Goal: Information Seeking & Learning: Get advice/opinions

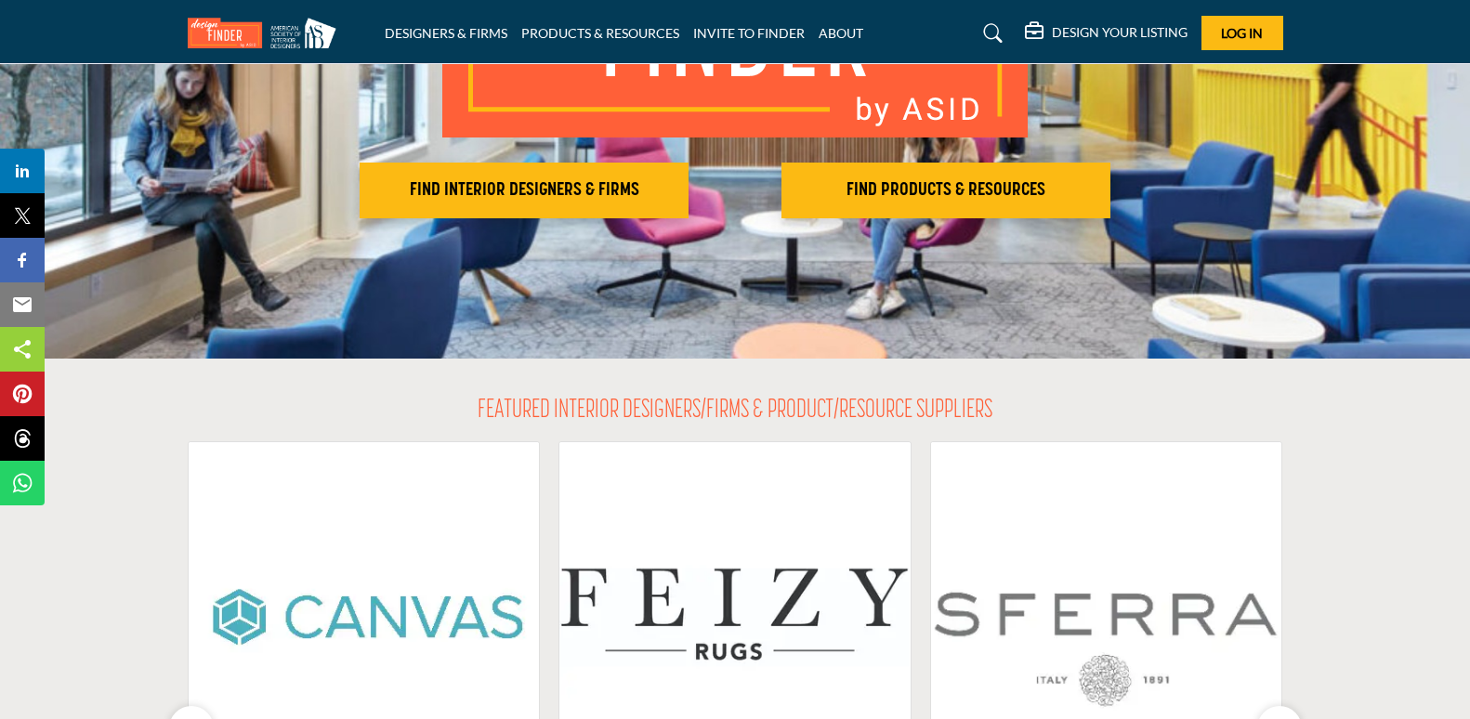
scroll to position [93, 0]
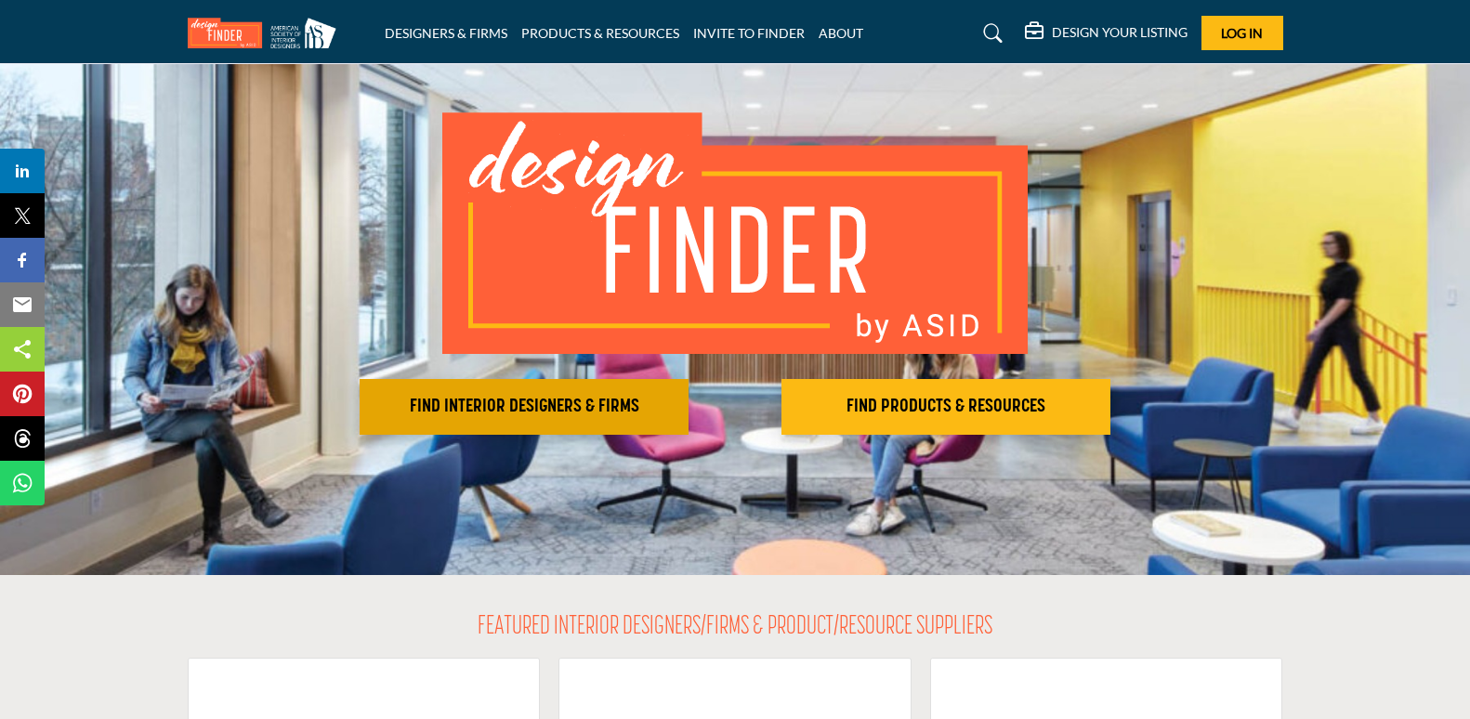
click at [553, 416] on h2 "FIND INTERIOR DESIGNERS & FIRMS" at bounding box center [524, 407] width 318 height 22
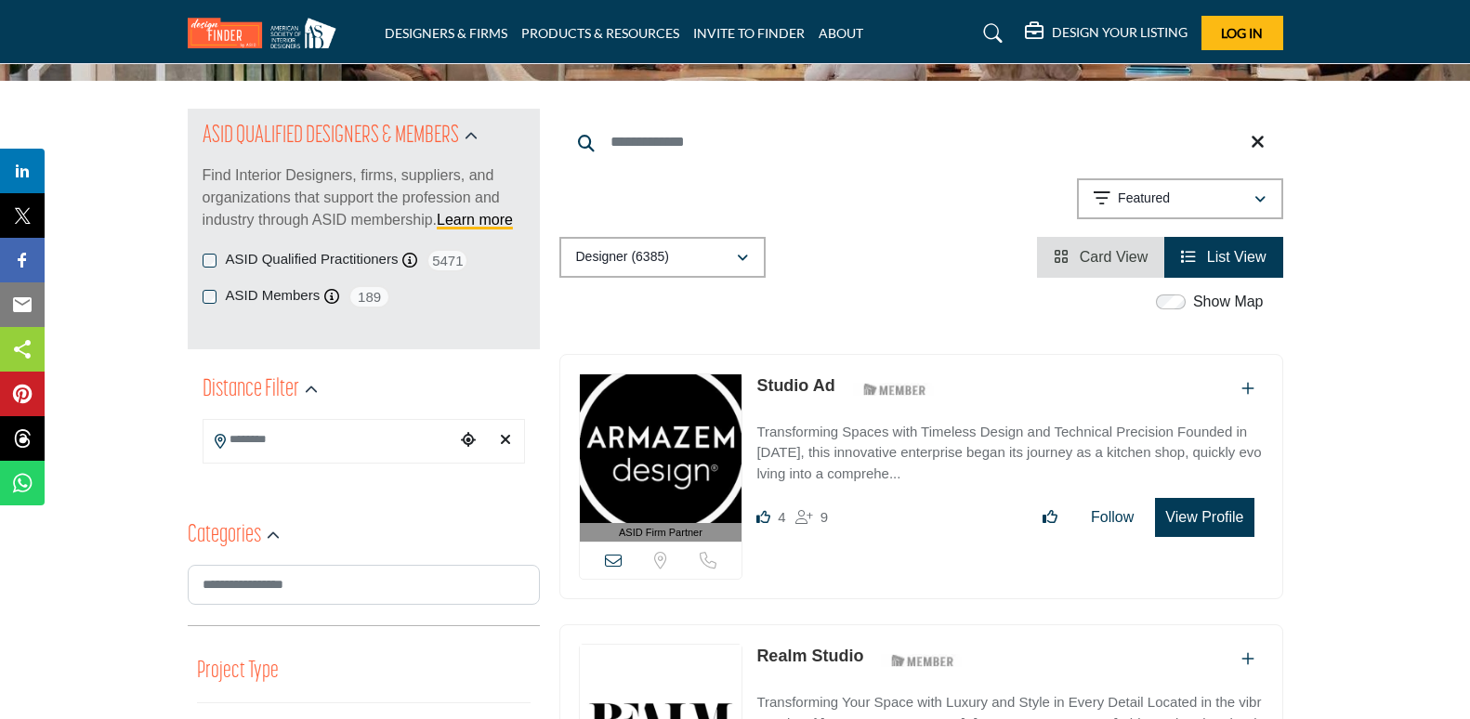
scroll to position [372, 0]
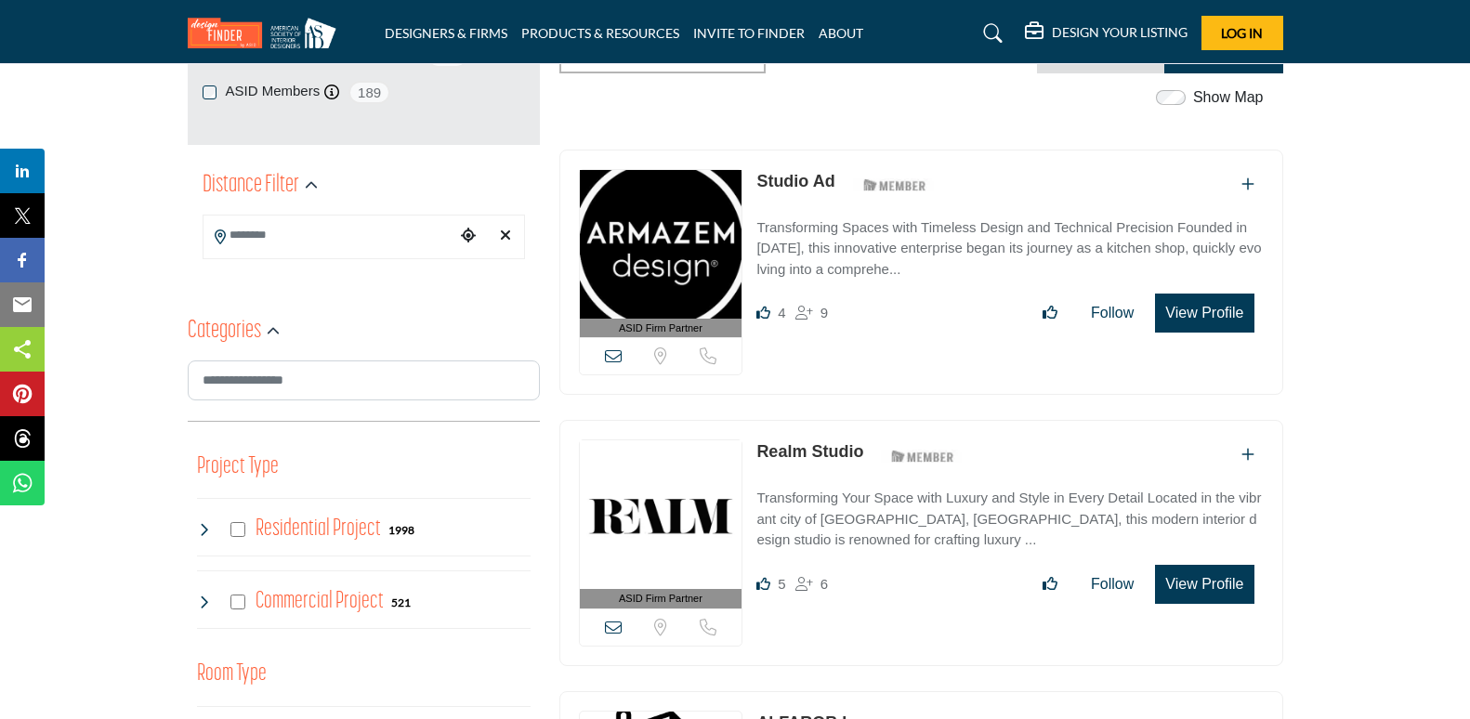
click at [393, 238] on input "Search Location" at bounding box center [328, 235] width 251 height 36
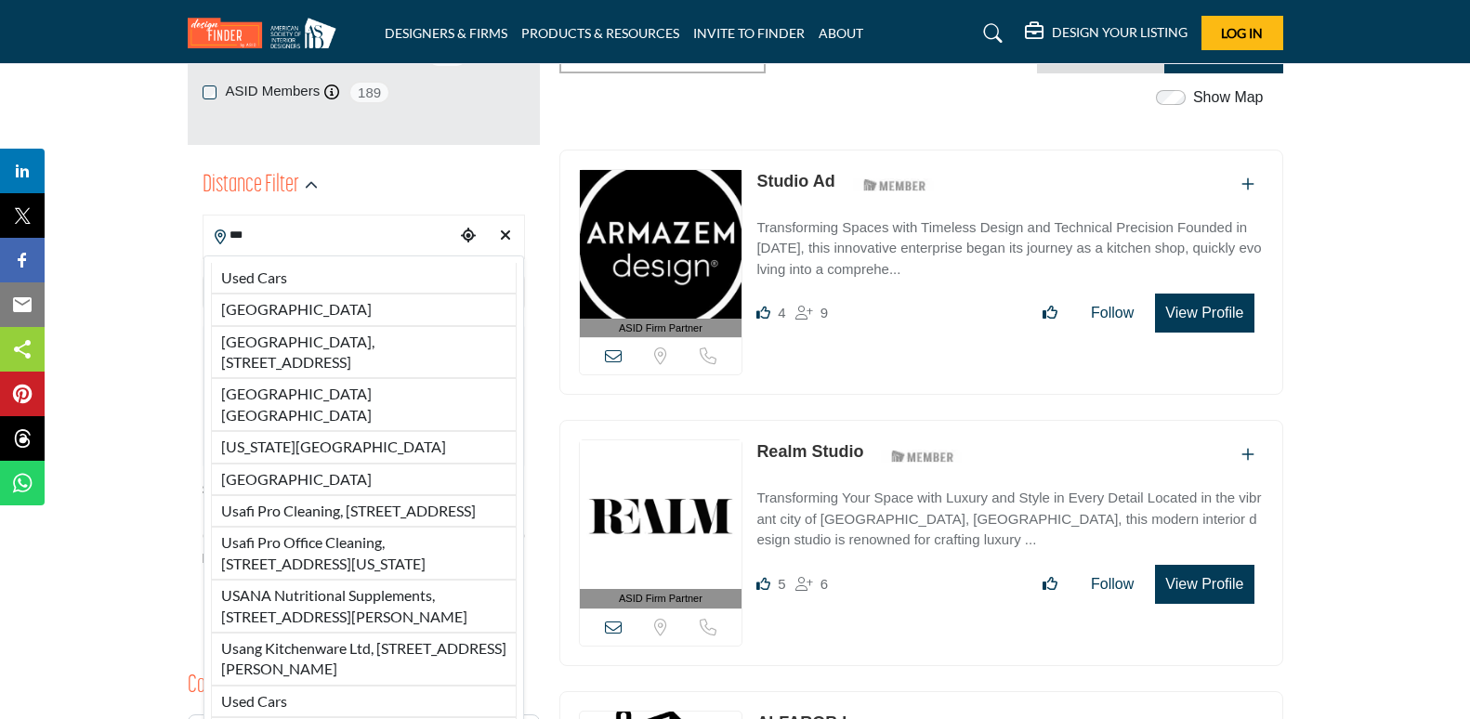
click at [345, 312] on li "[GEOGRAPHIC_DATA]" at bounding box center [364, 310] width 306 height 32
type input "**********"
type input "***"
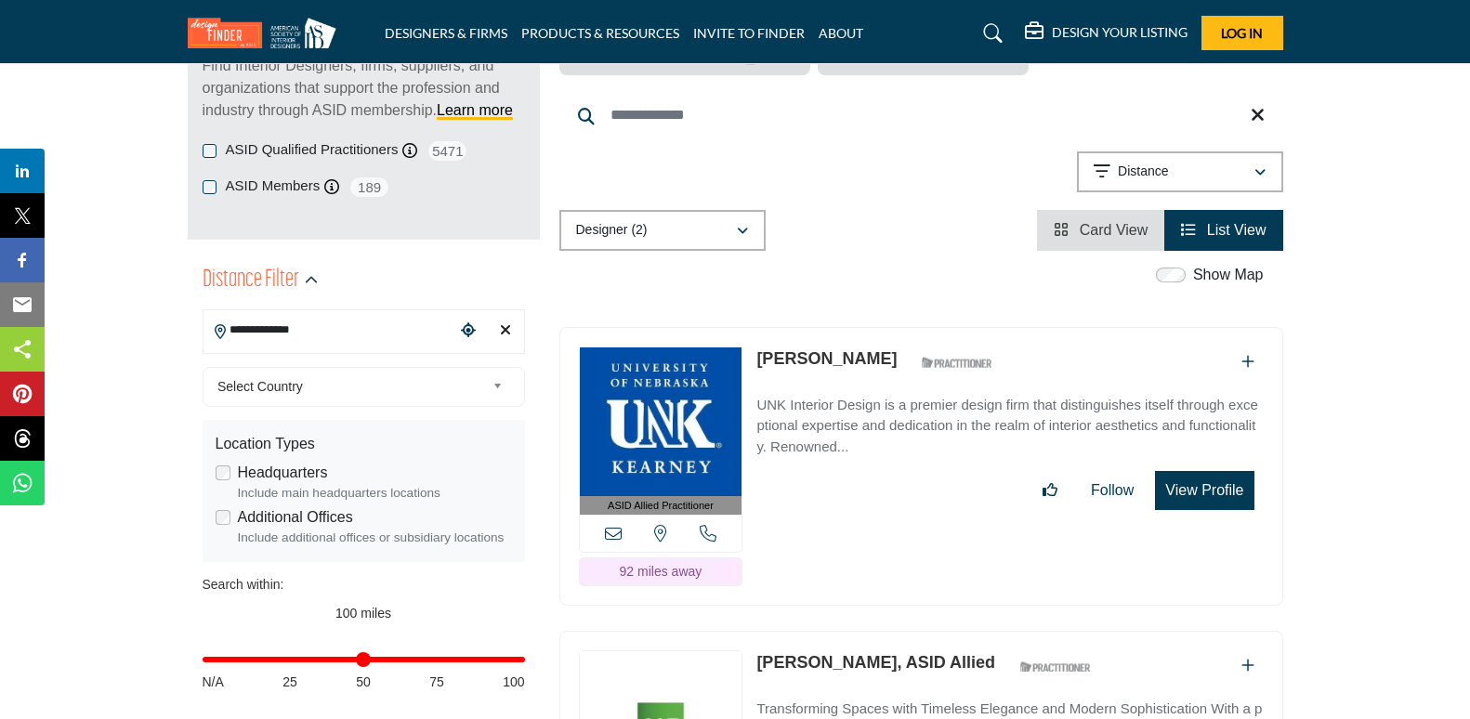
scroll to position [279, 0]
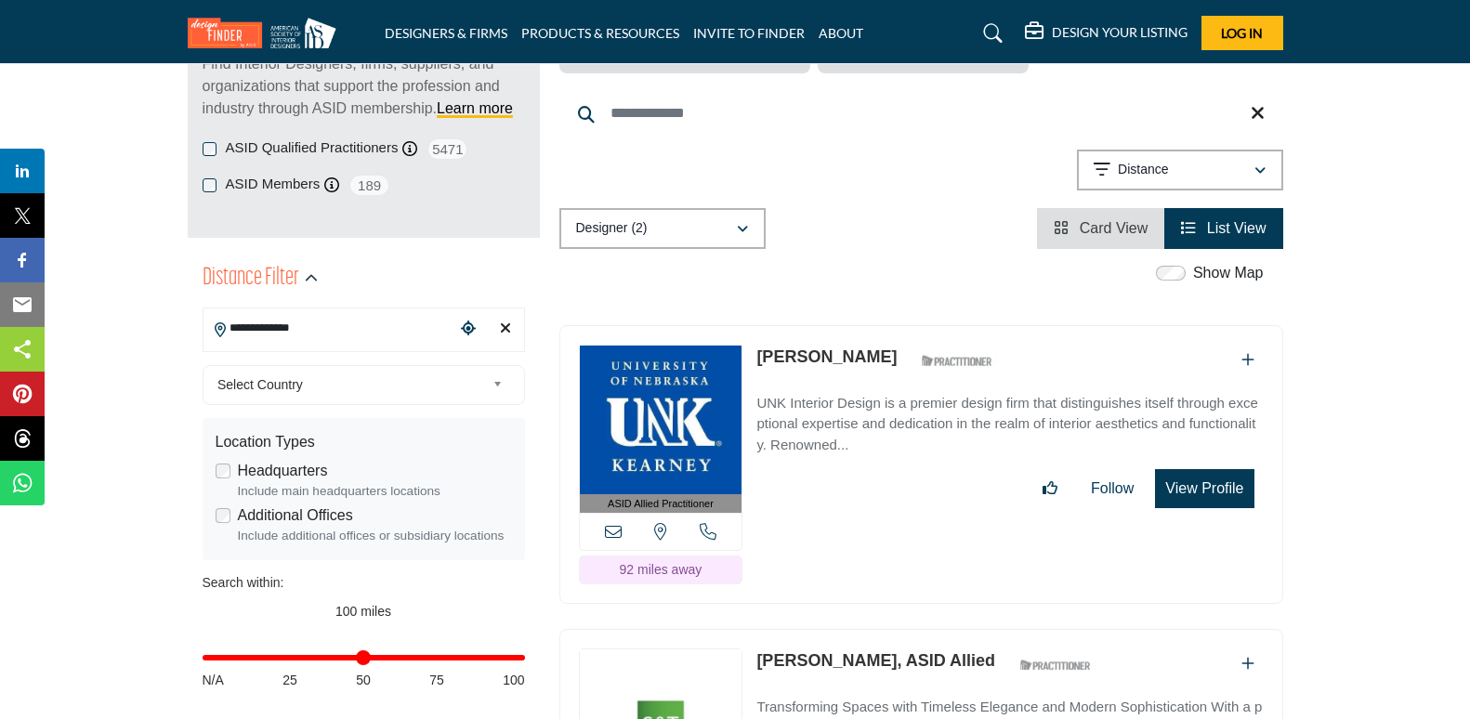
click at [374, 389] on span "Select Country" at bounding box center [351, 384] width 268 height 22
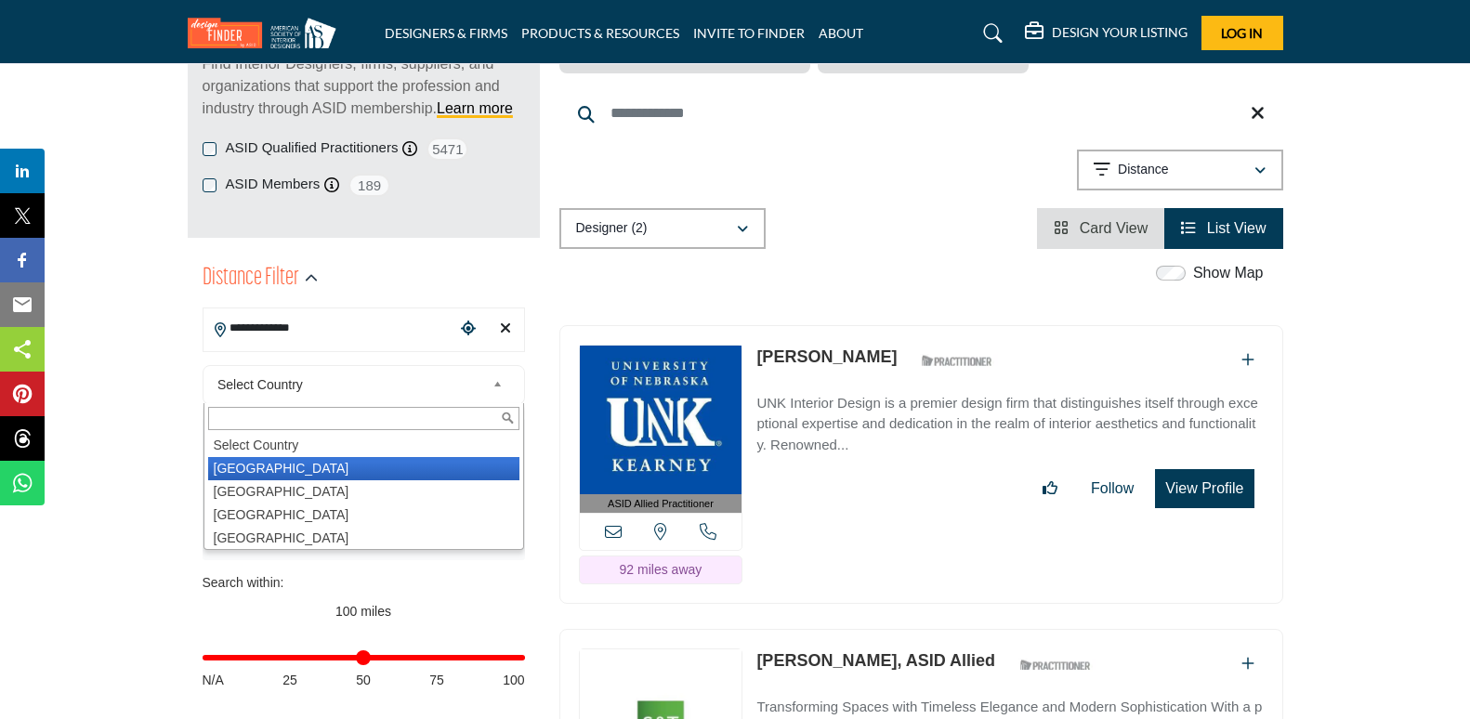
click at [342, 469] on li "[GEOGRAPHIC_DATA]" at bounding box center [363, 468] width 311 height 23
click at [505, 325] on icon "Clear search location" at bounding box center [505, 328] width 11 height 15
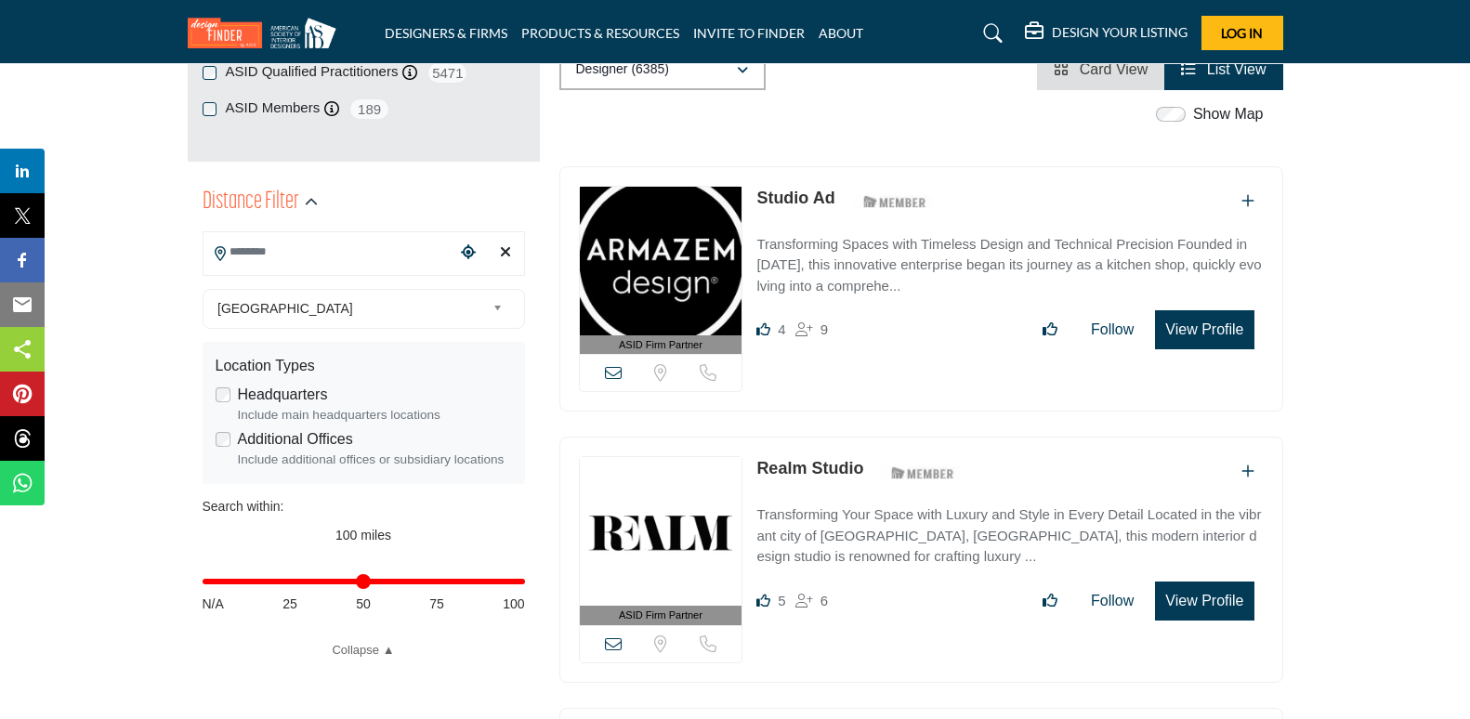
scroll to position [186, 0]
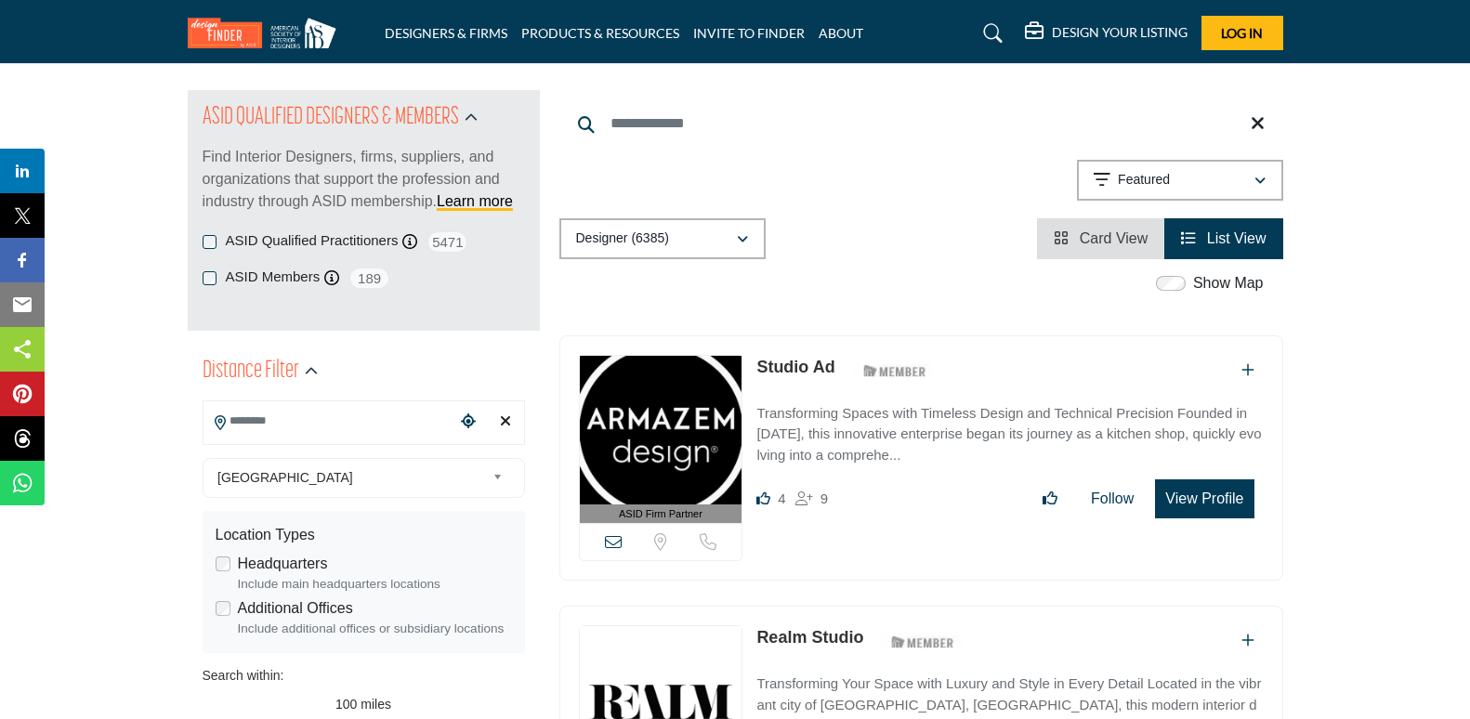
click at [432, 425] on input "Search Location" at bounding box center [328, 421] width 251 height 36
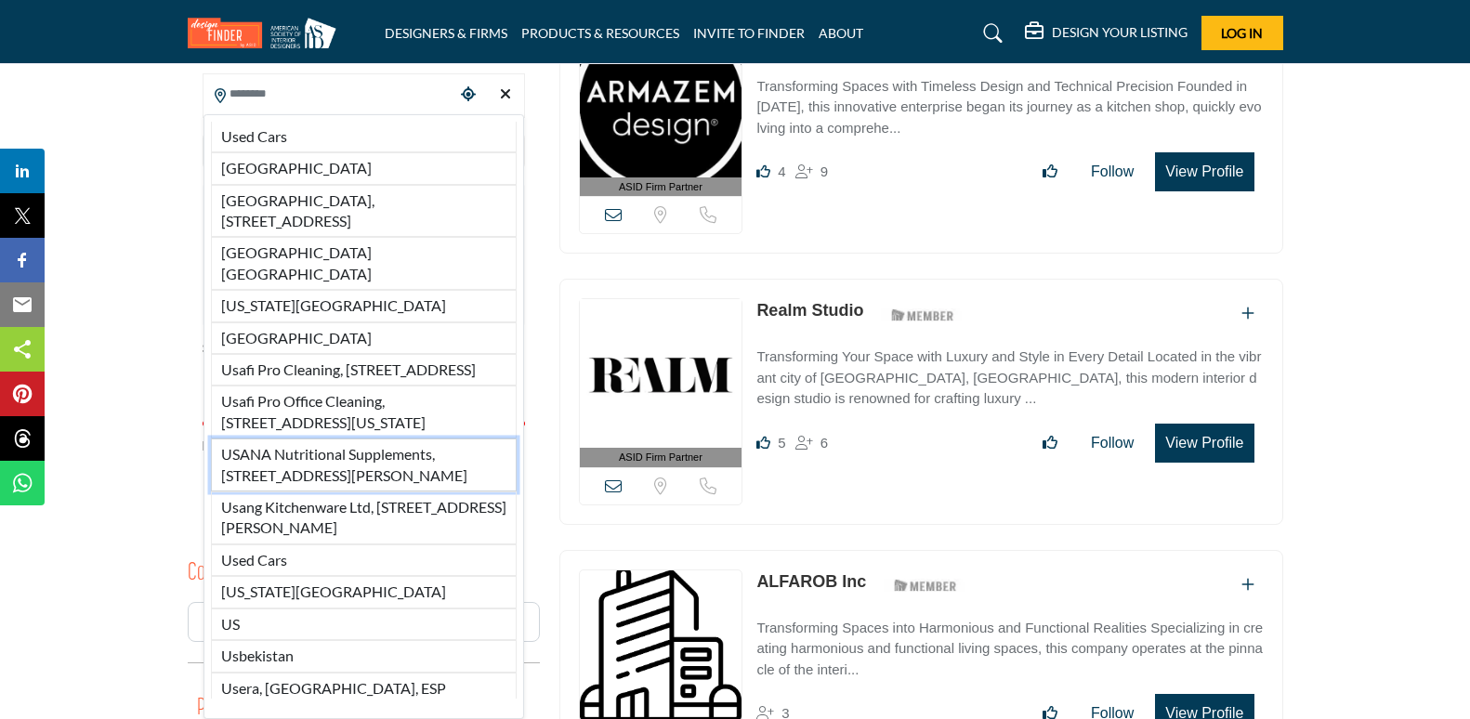
scroll to position [557, 0]
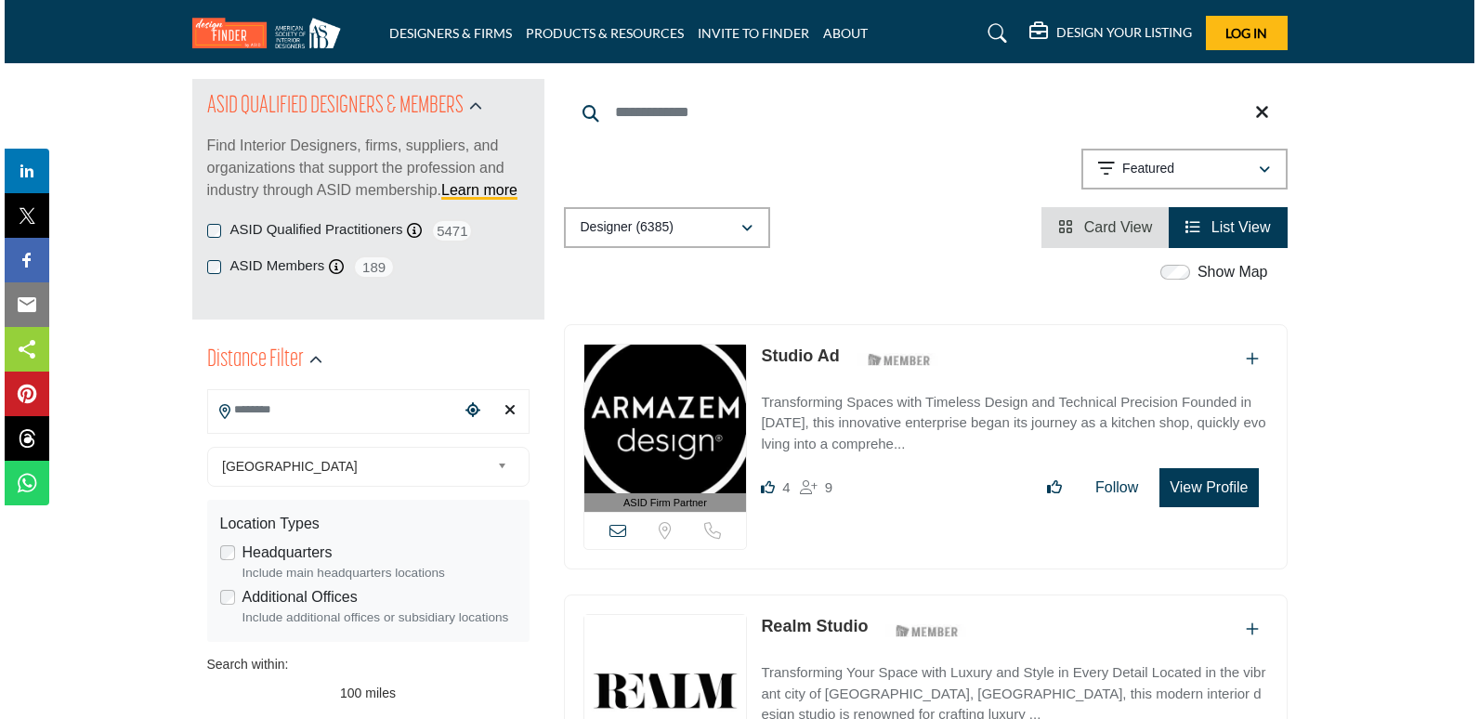
scroll to position [186, 0]
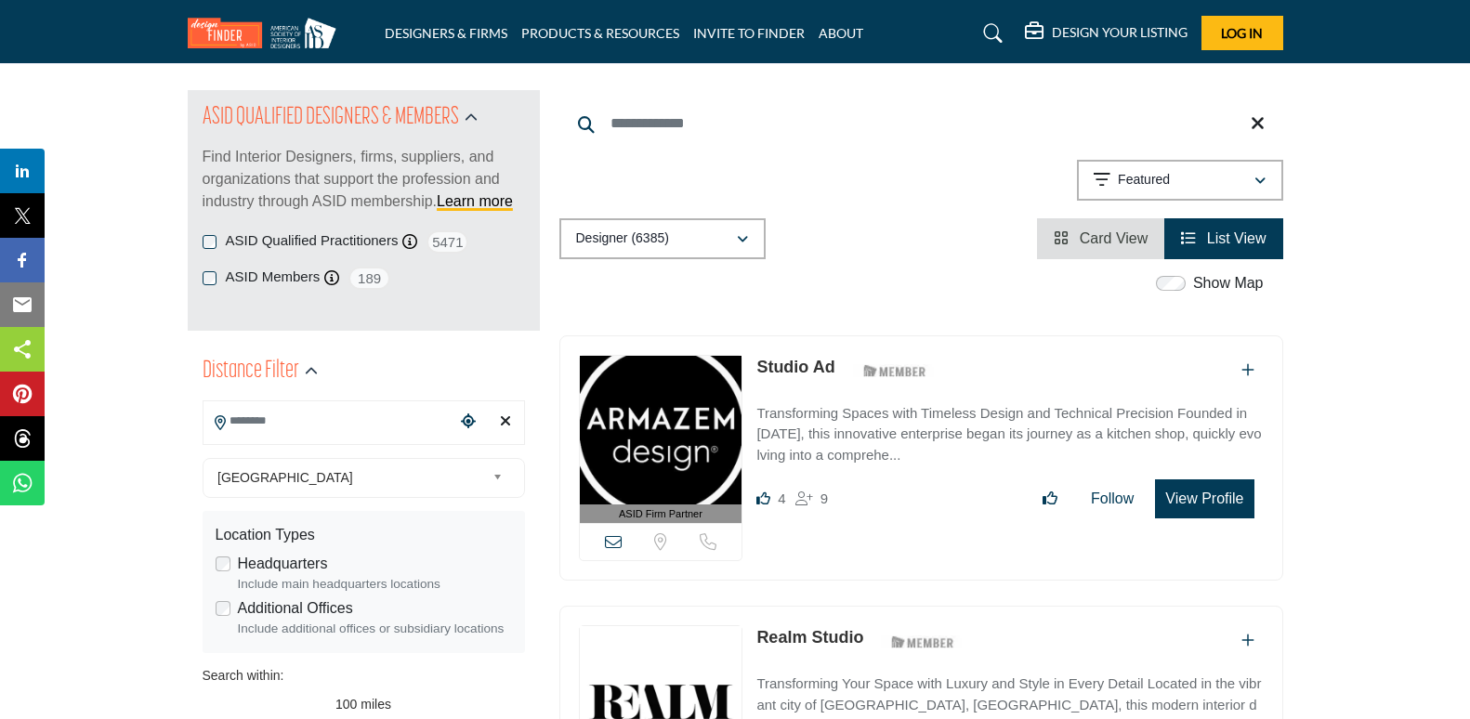
drag, startPoint x: 690, startPoint y: 438, endPoint x: 1180, endPoint y: 505, distance: 494.3
click at [1180, 505] on button "View Profile" at bounding box center [1204, 498] width 98 height 39
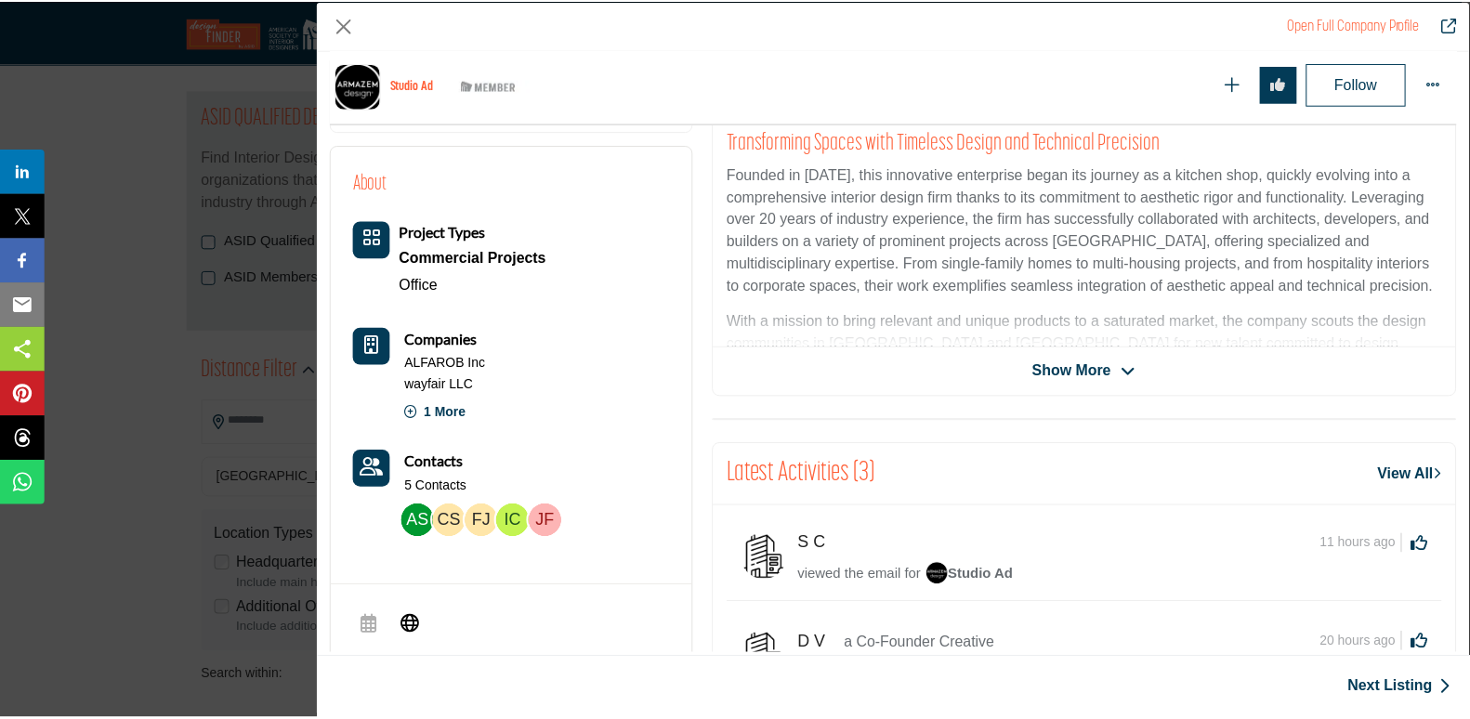
scroll to position [341, 0]
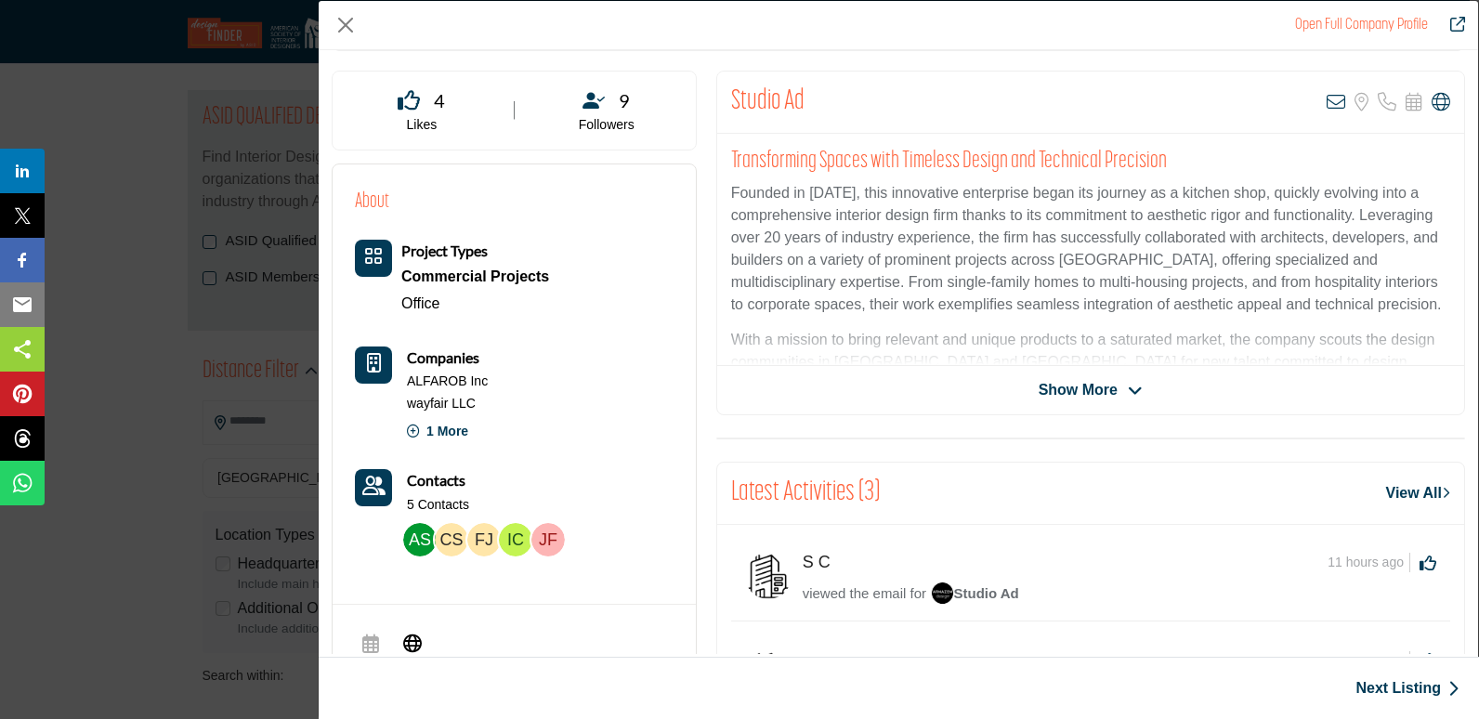
click at [1105, 400] on span "Show More" at bounding box center [1078, 390] width 79 height 22
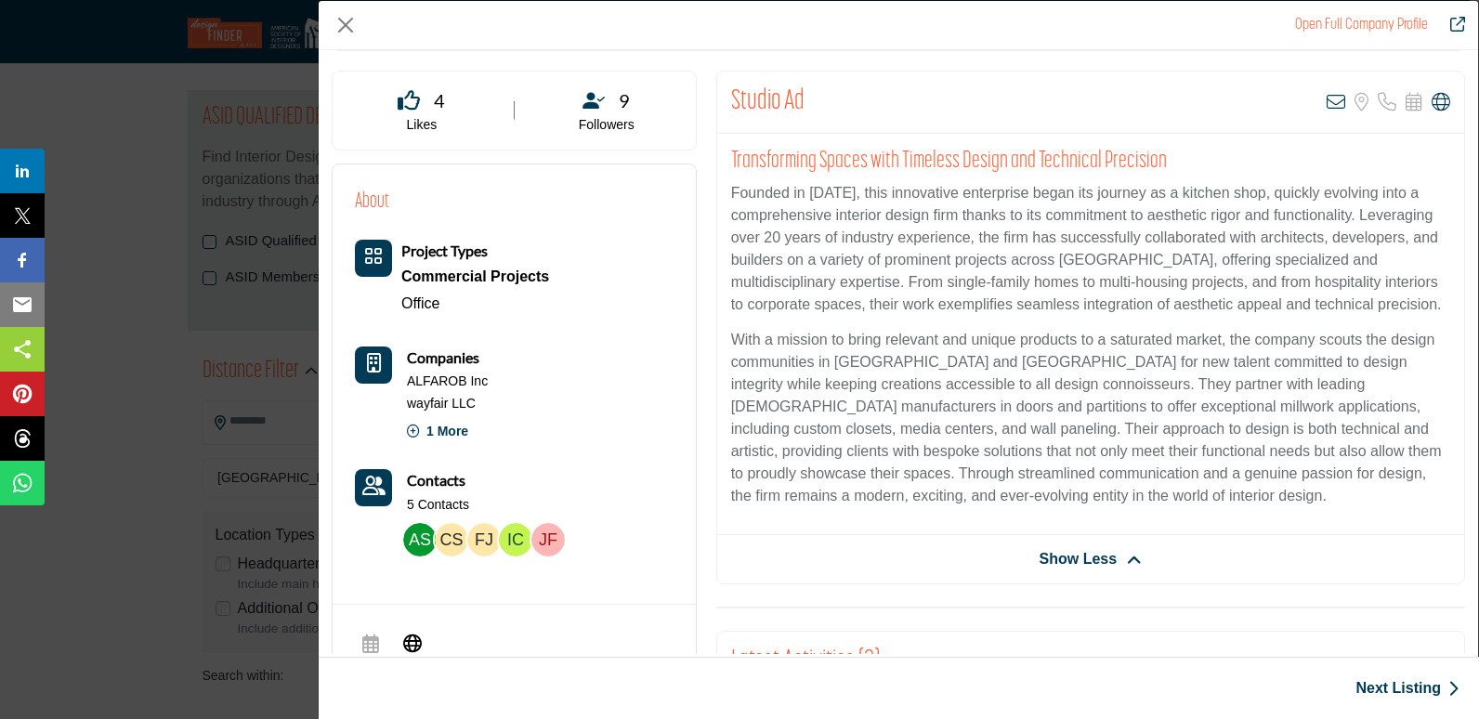
click at [152, 509] on div "Open Full Company Profile Studio Ad ASID Member who supports and impacts the In…" at bounding box center [739, 359] width 1479 height 719
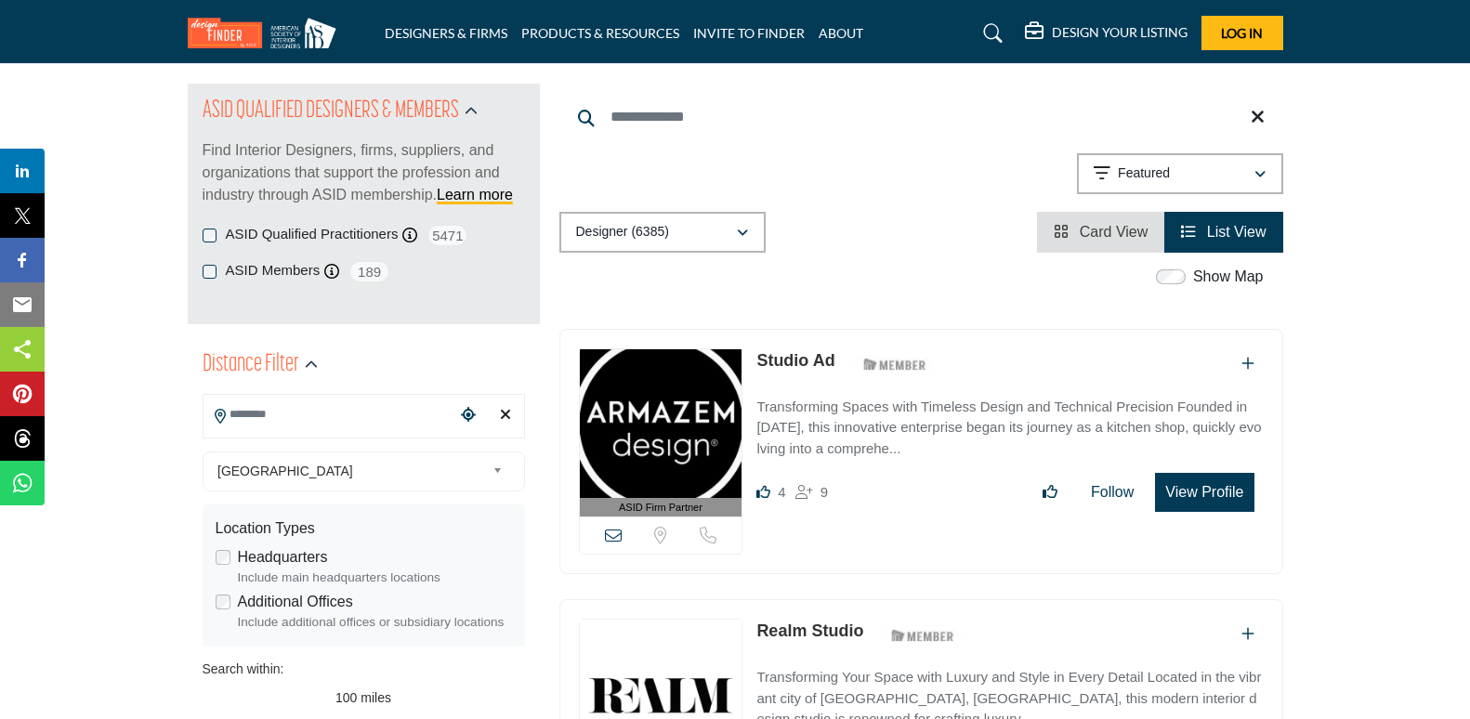
scroll to position [186, 0]
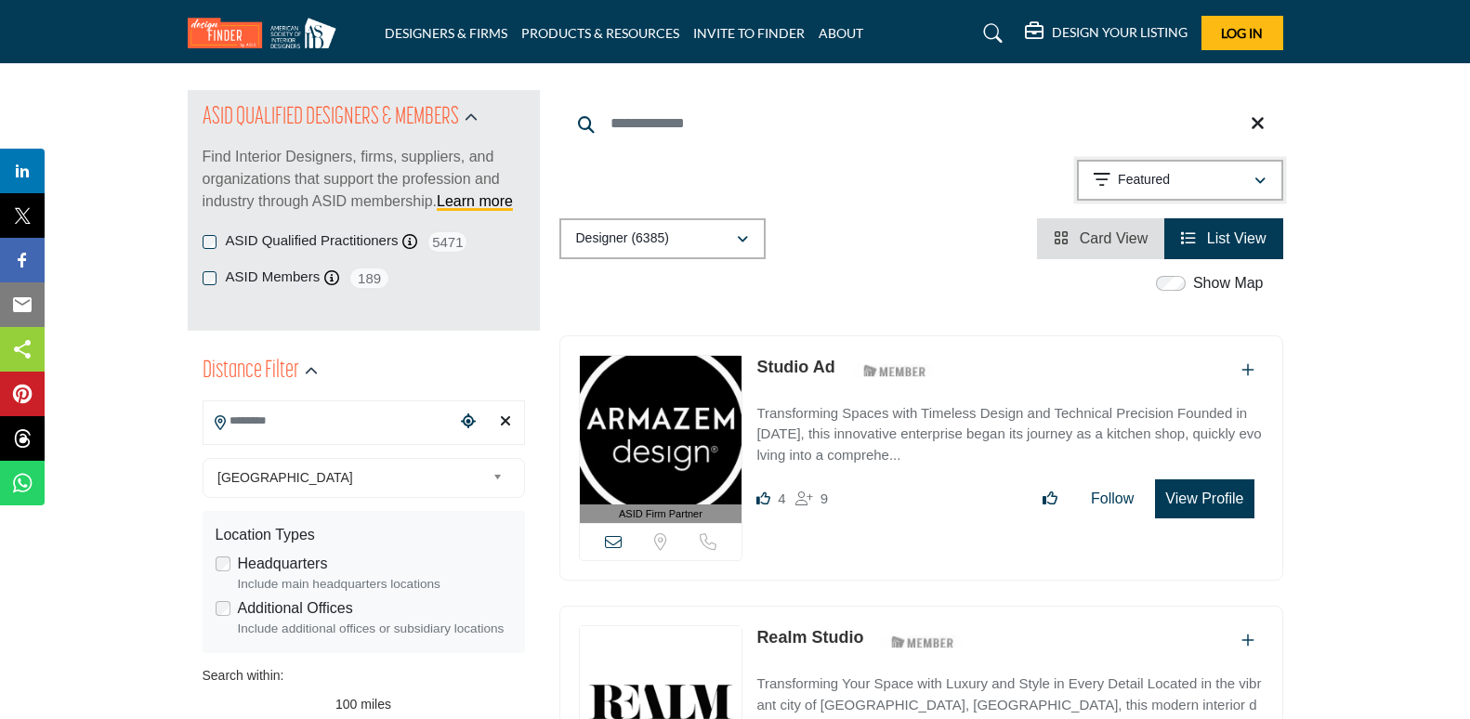
click at [1234, 192] on button "Featured" at bounding box center [1180, 180] width 206 height 41
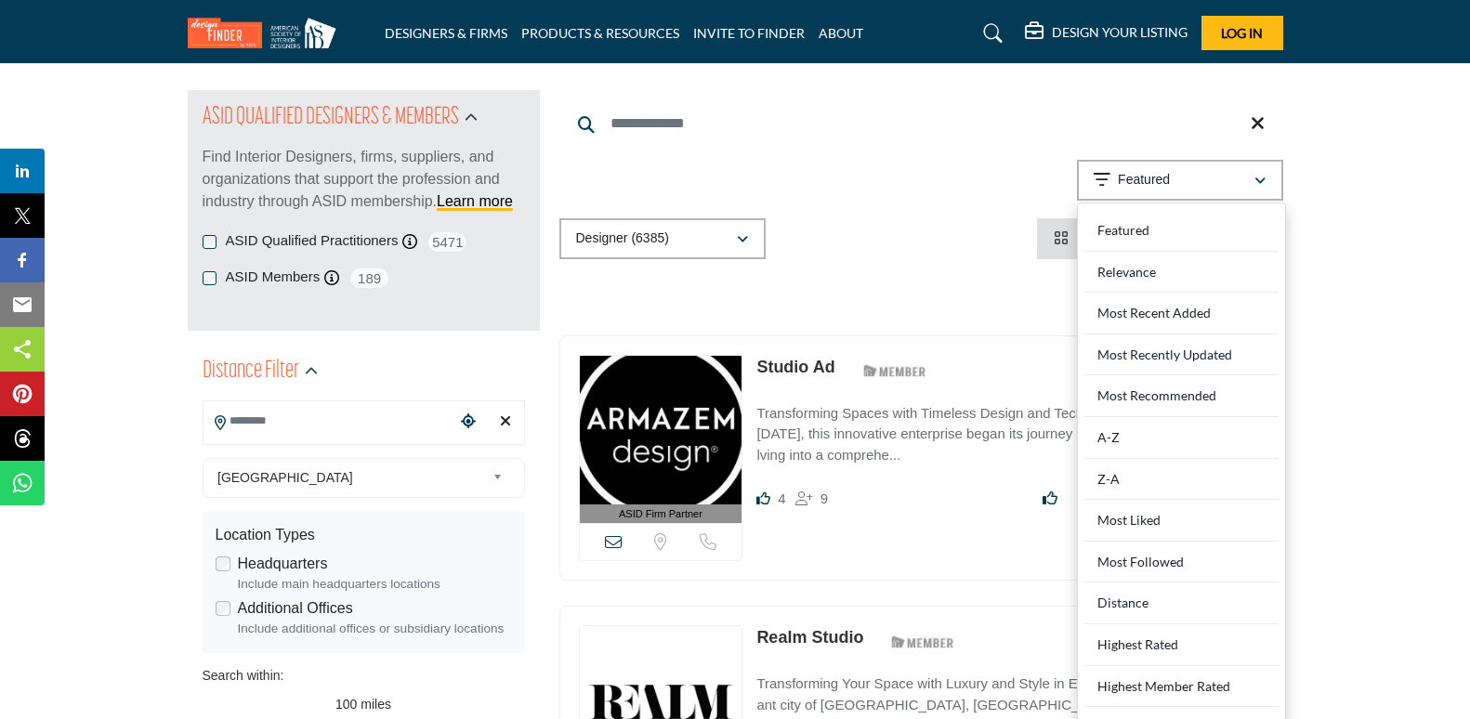
drag, startPoint x: 1408, startPoint y: 294, endPoint x: 1357, endPoint y: 318, distance: 55.7
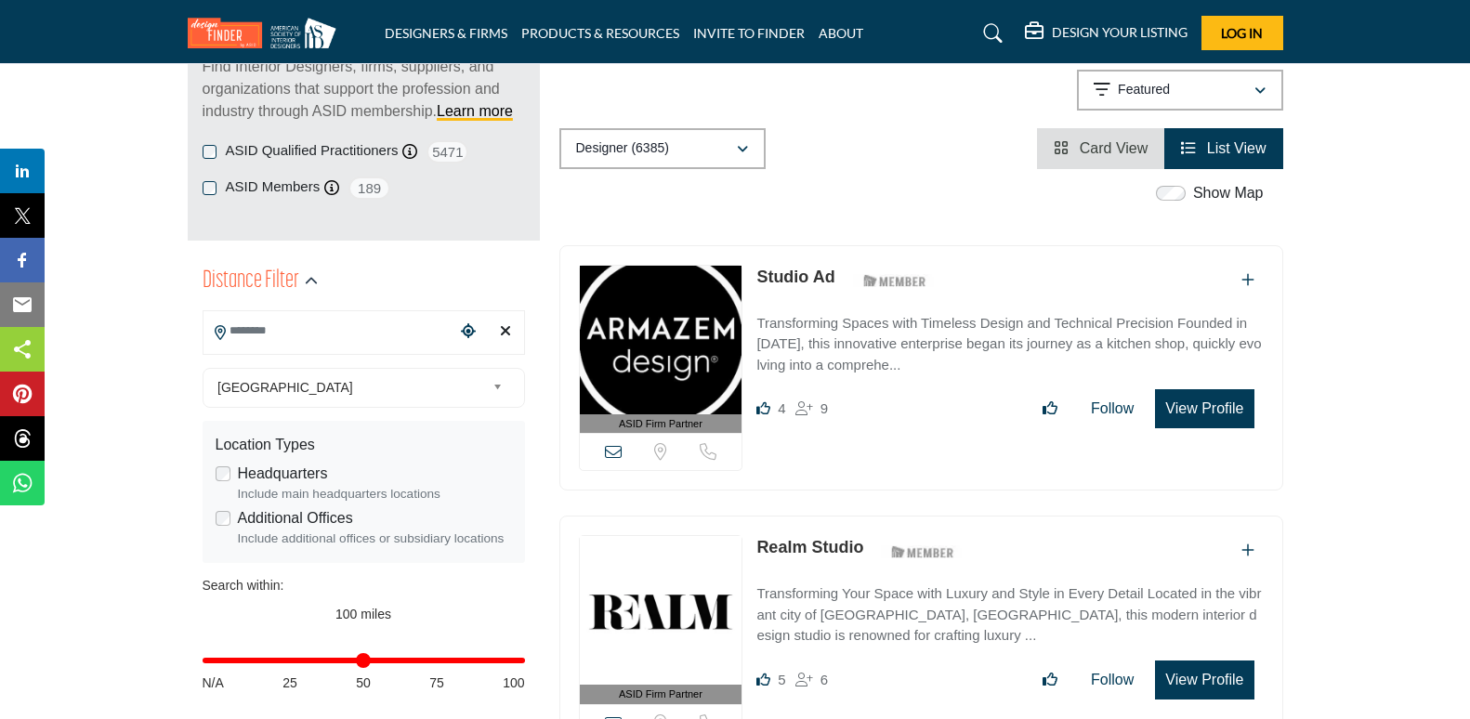
scroll to position [465, 0]
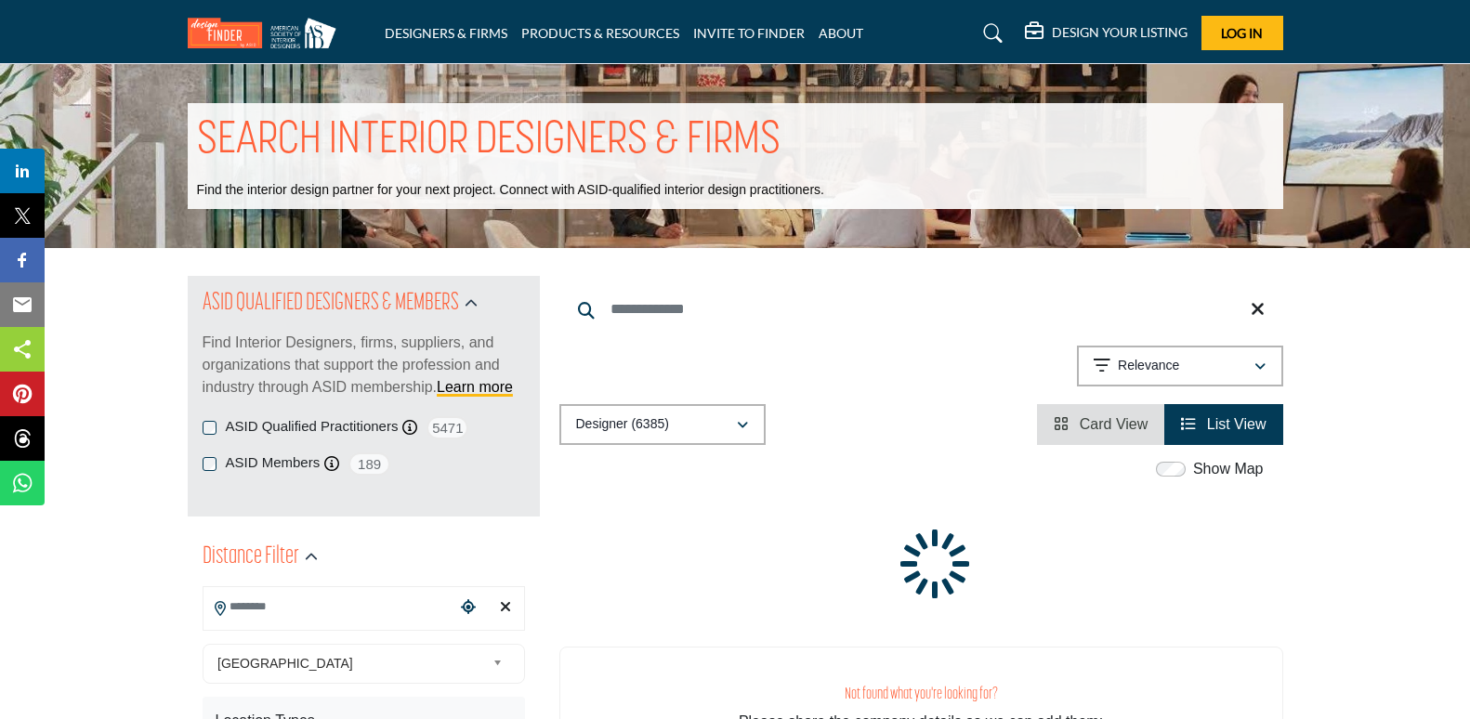
scroll to position [279, 0]
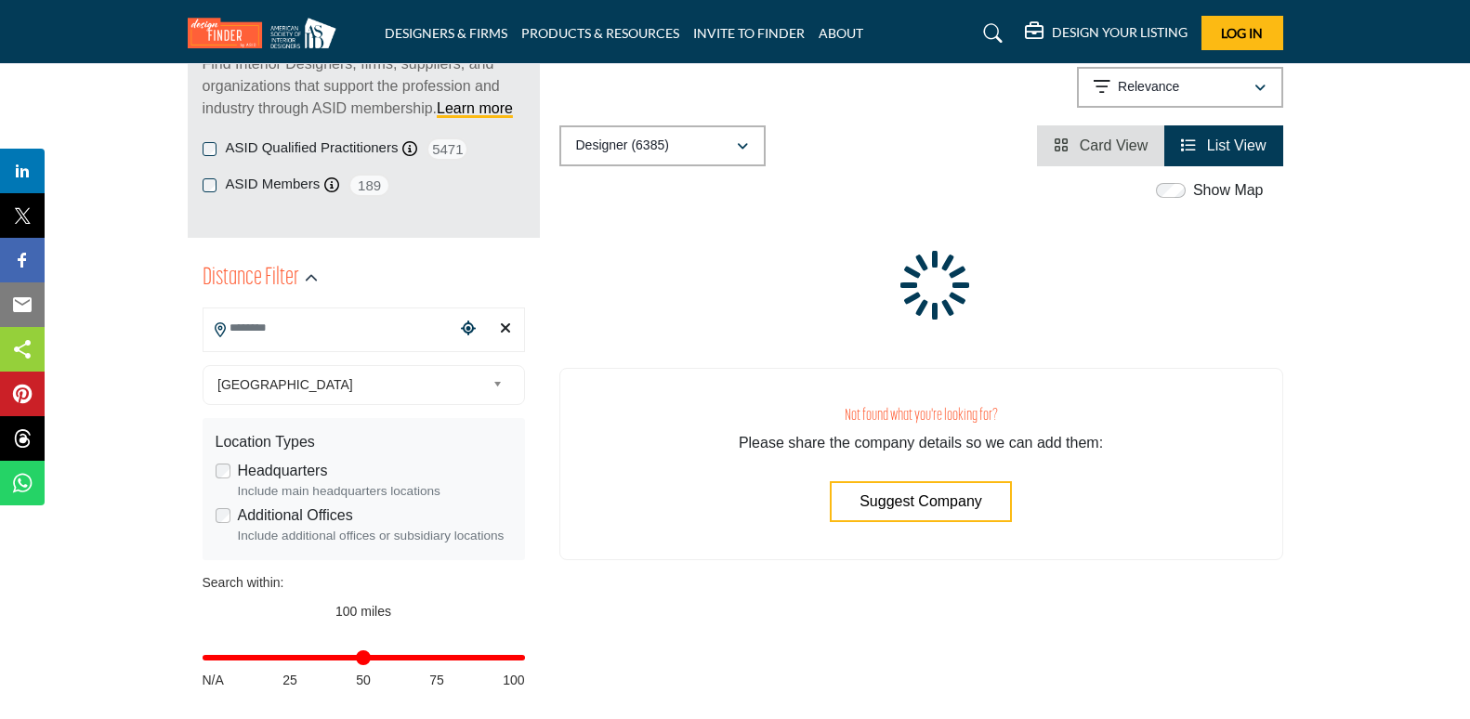
click at [574, 292] on div at bounding box center [921, 278] width 724 height 99
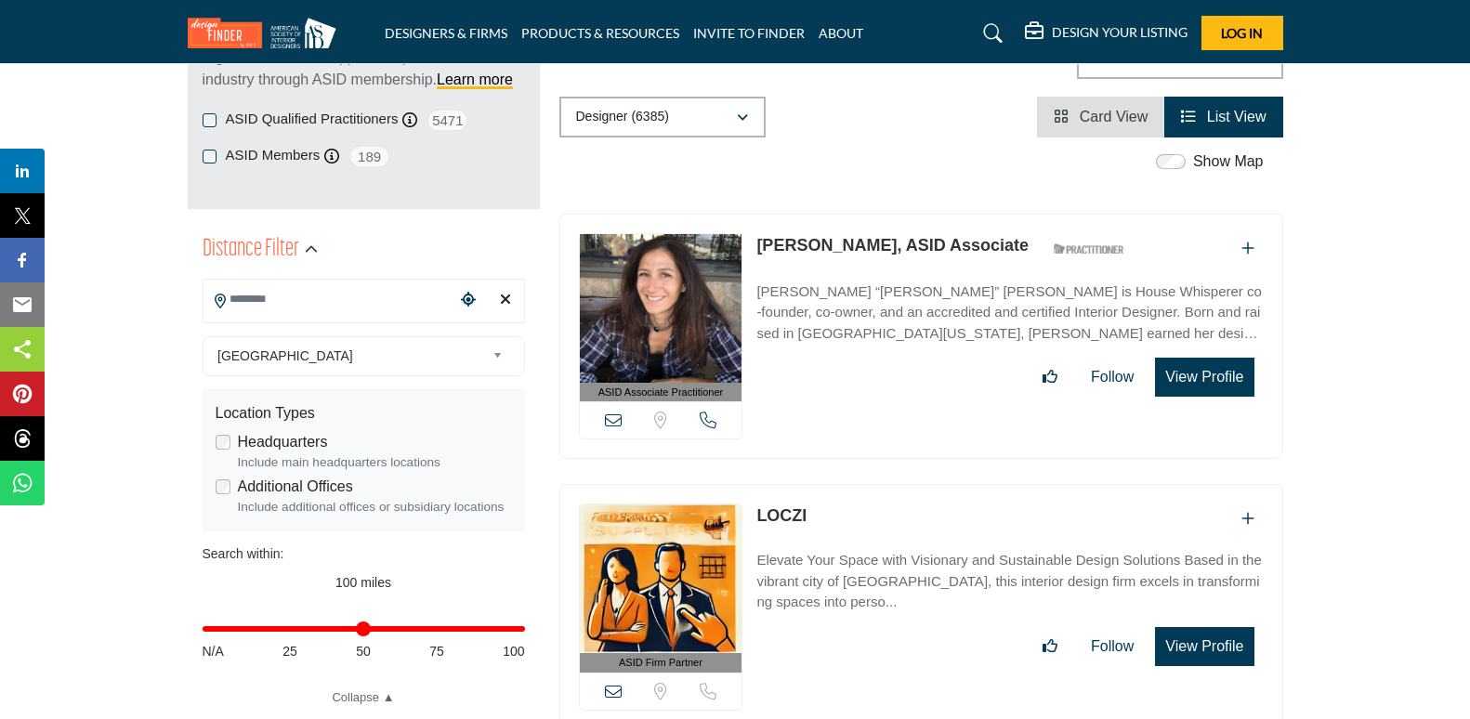
scroll to position [372, 0]
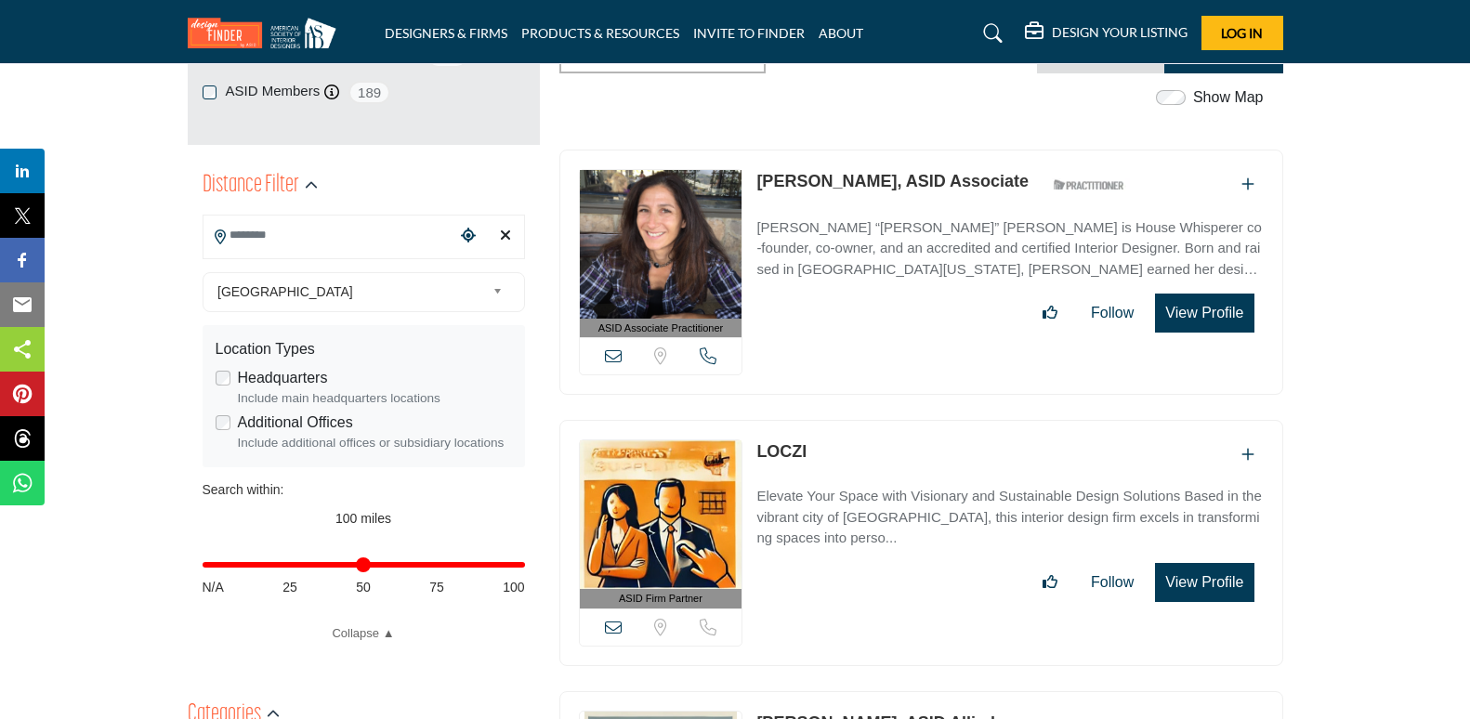
click at [326, 288] on span "[GEOGRAPHIC_DATA]" at bounding box center [351, 292] width 268 height 22
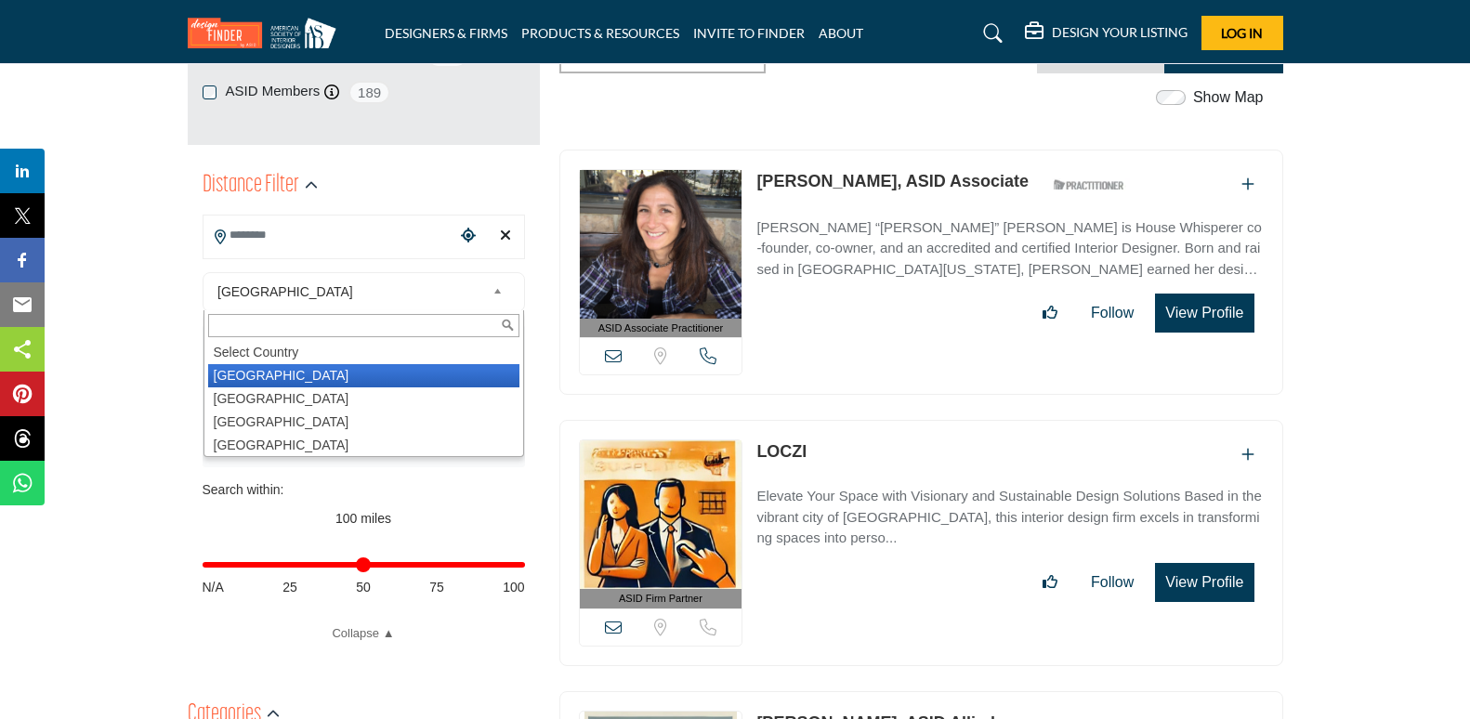
drag, startPoint x: 173, startPoint y: 281, endPoint x: 222, endPoint y: 276, distance: 49.5
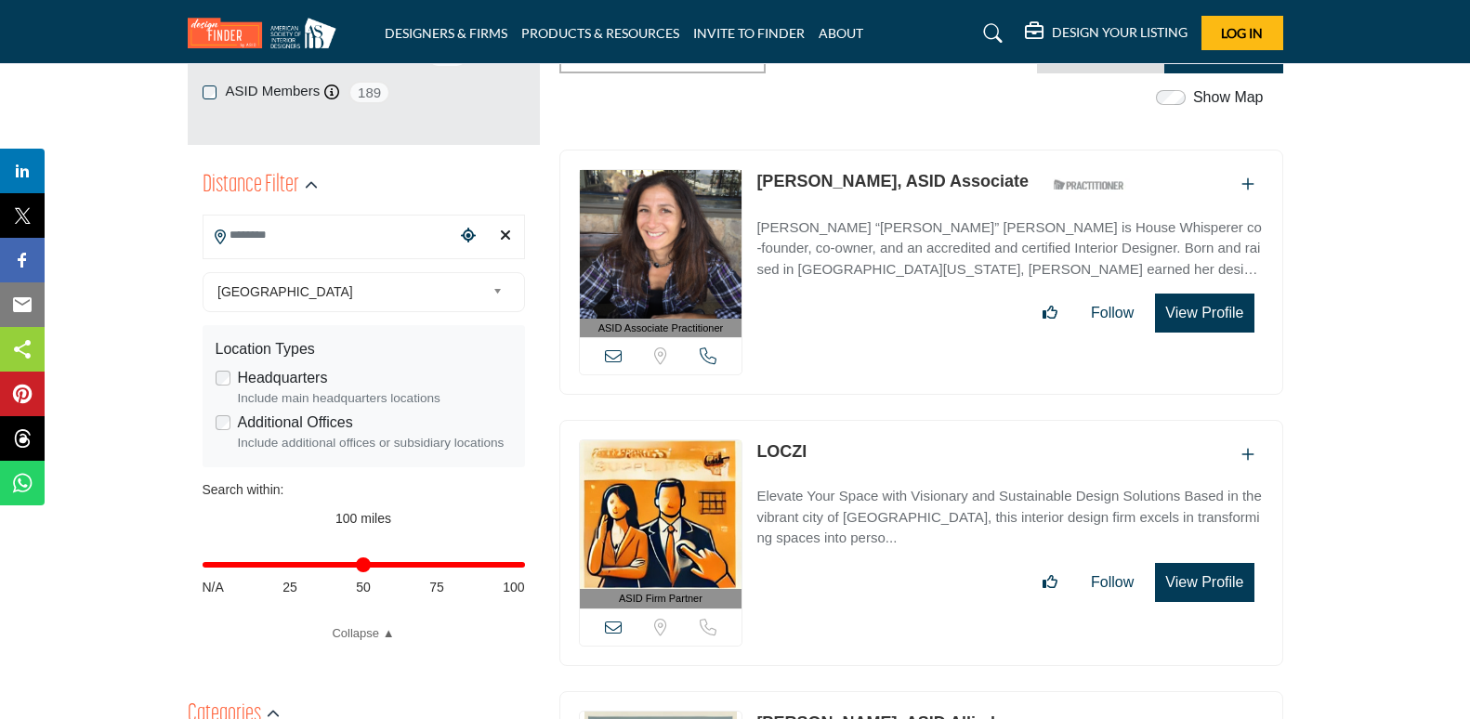
click at [346, 238] on input "Search Location" at bounding box center [328, 235] width 251 height 36
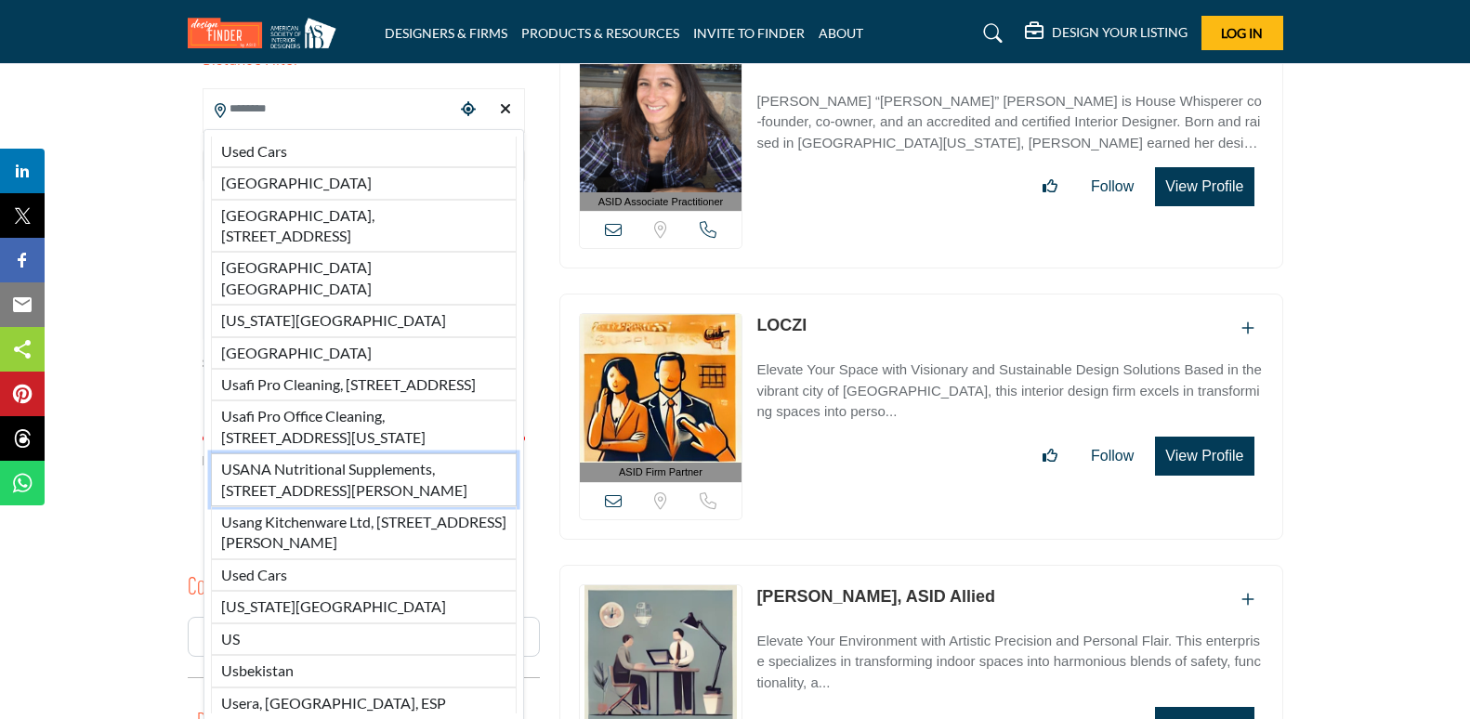
scroll to position [465, 0]
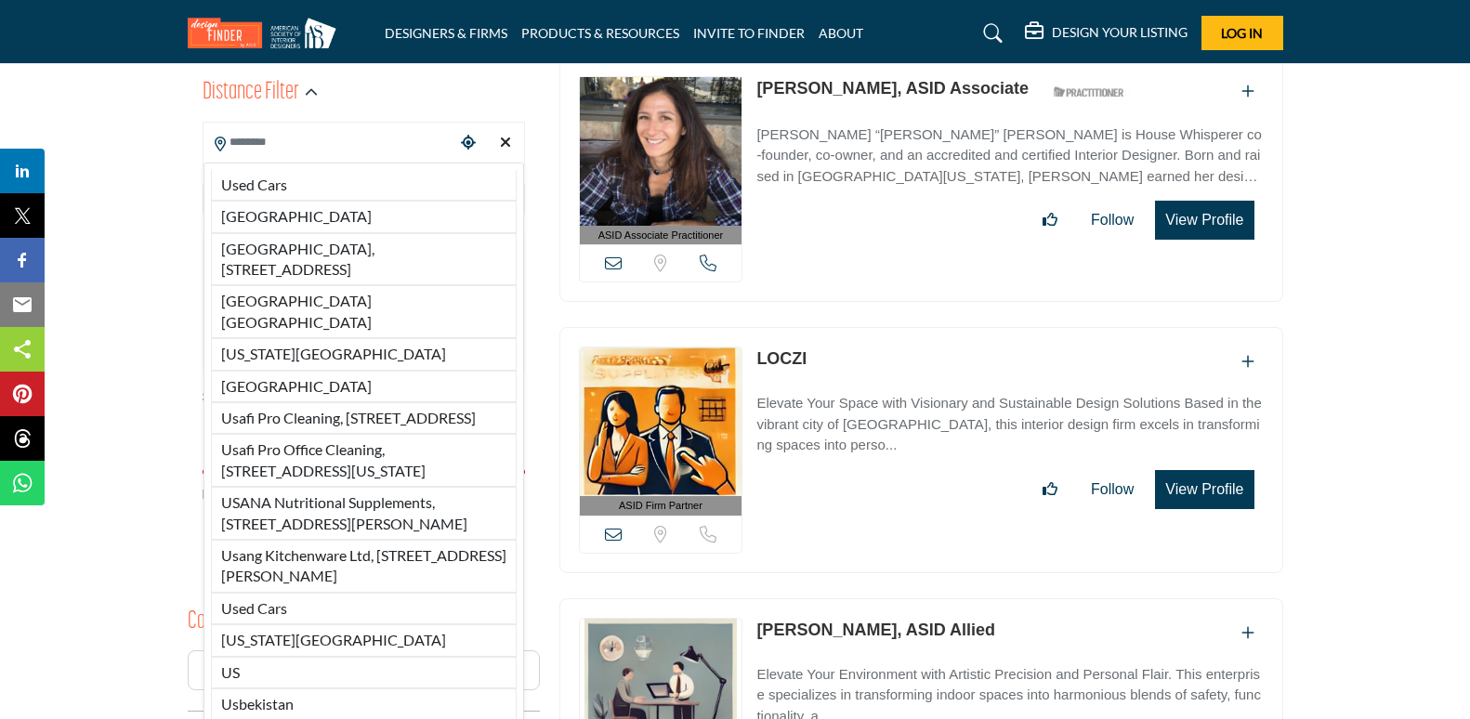
click at [318, 372] on li "[GEOGRAPHIC_DATA]" at bounding box center [364, 387] width 306 height 32
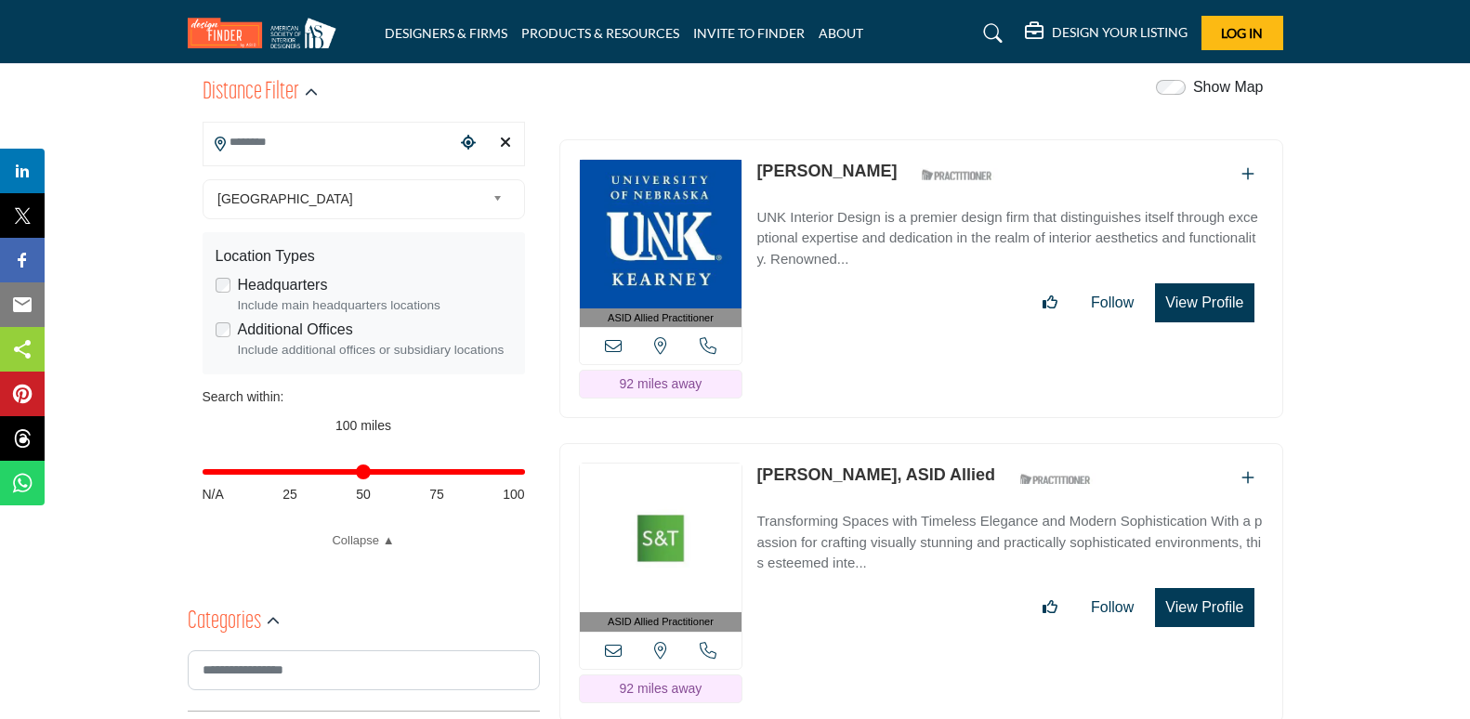
type input "***"
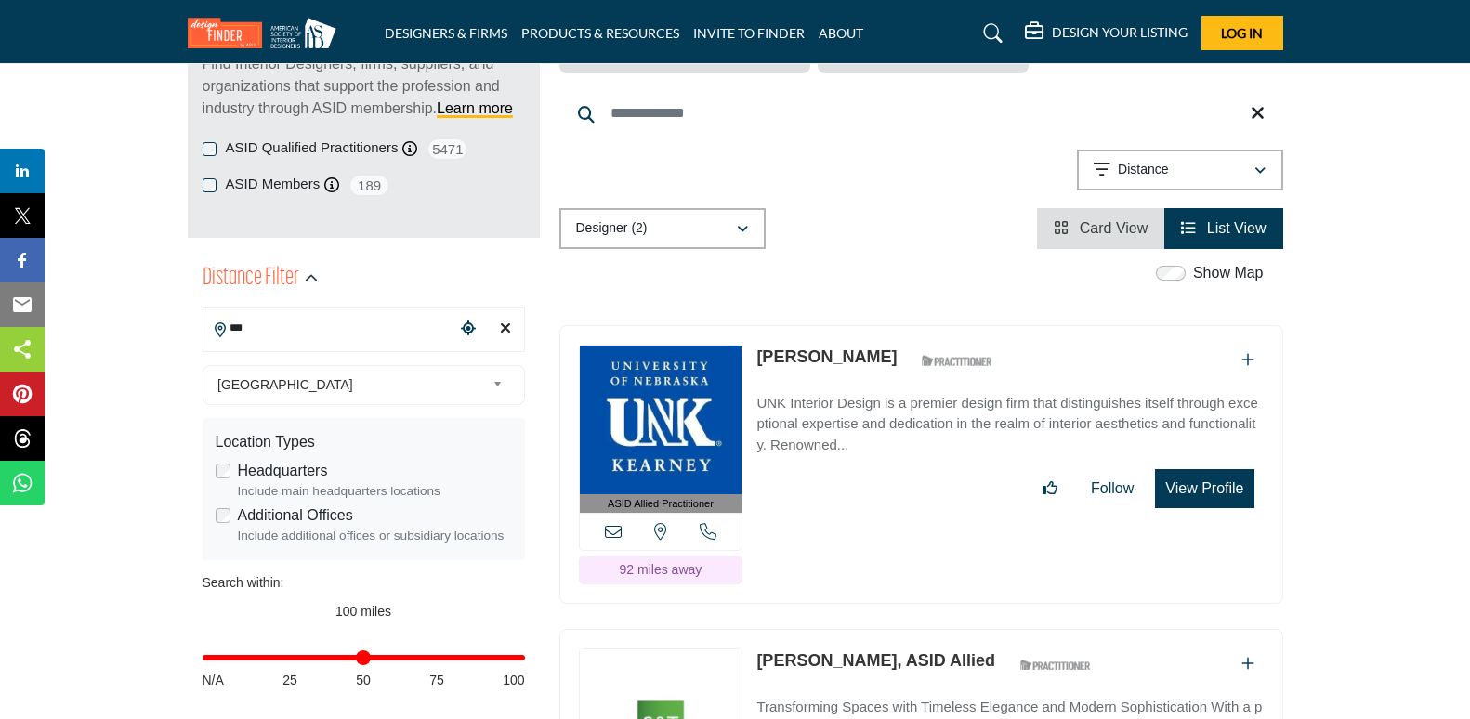
scroll to position [465, 0]
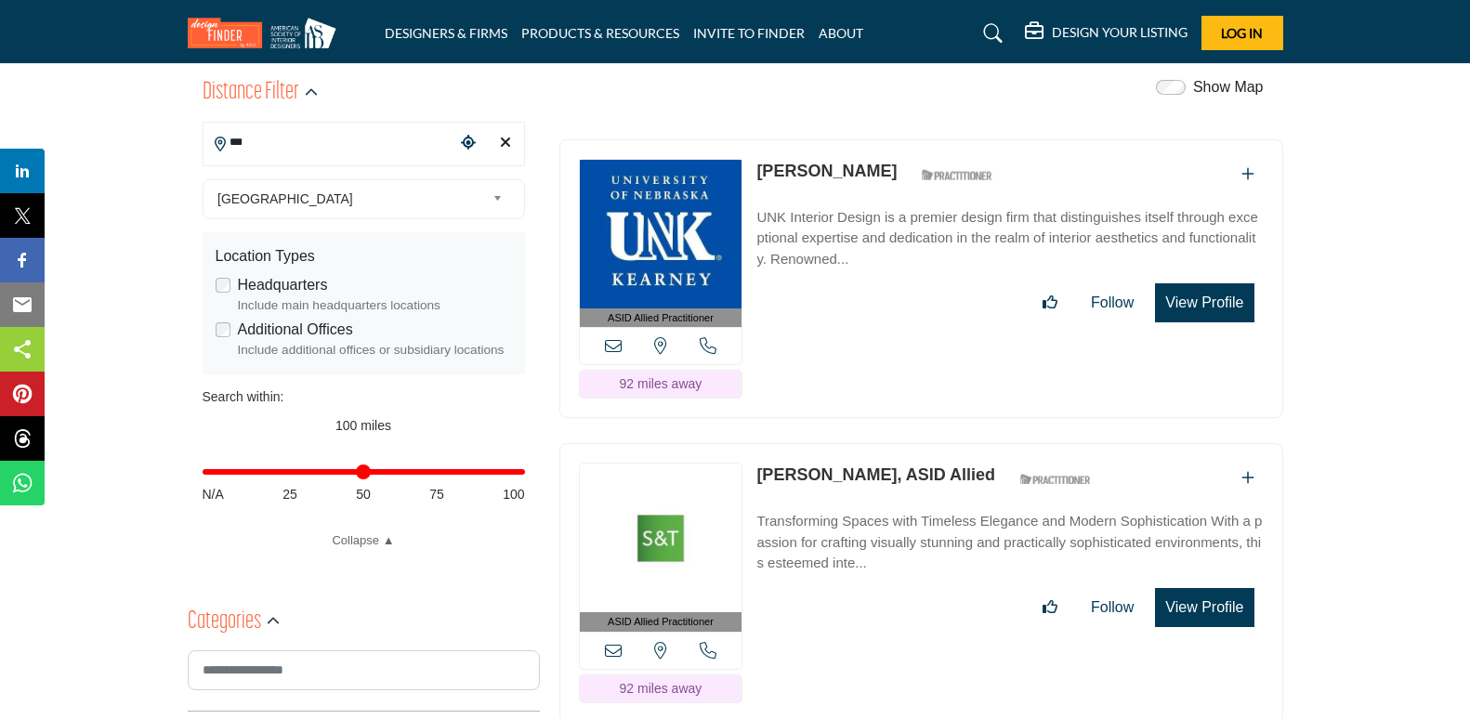
click at [507, 148] on icon "Clear search location" at bounding box center [505, 142] width 11 height 15
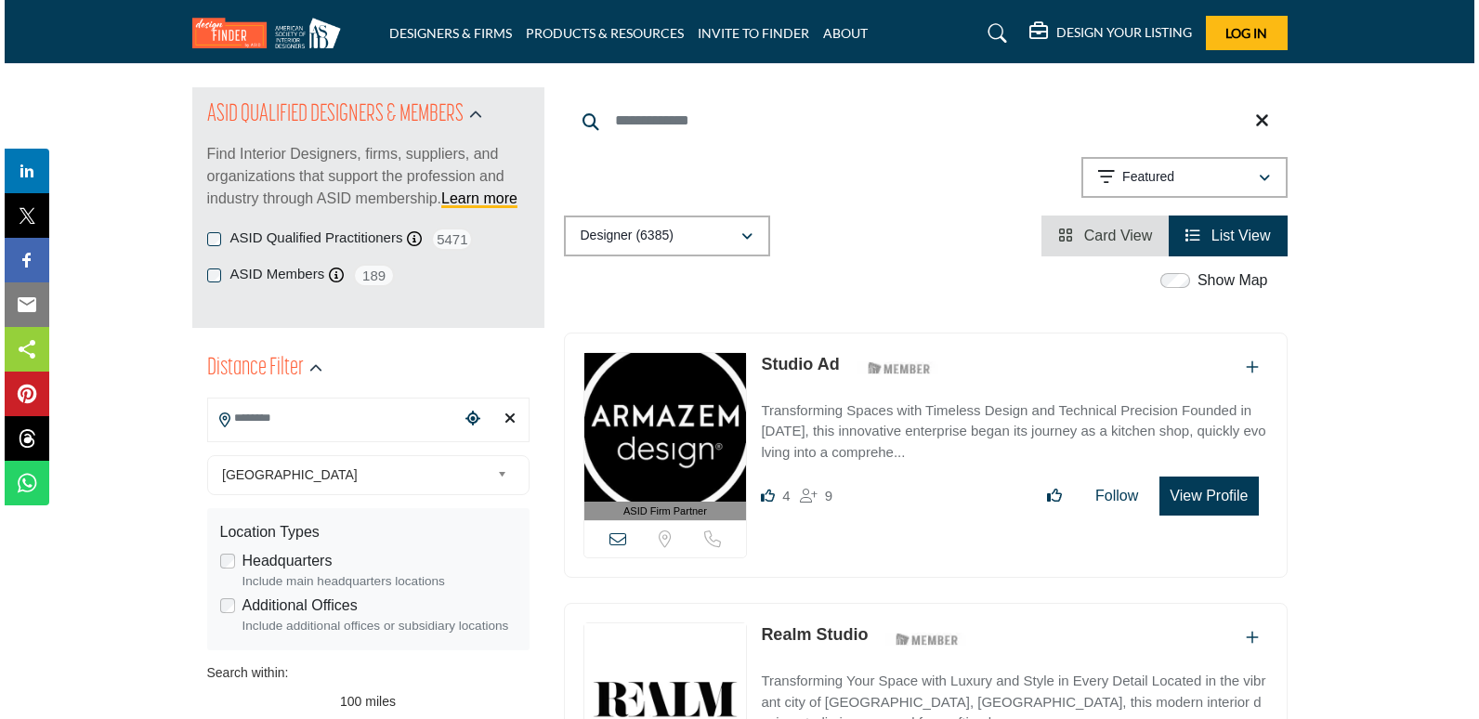
scroll to position [372, 0]
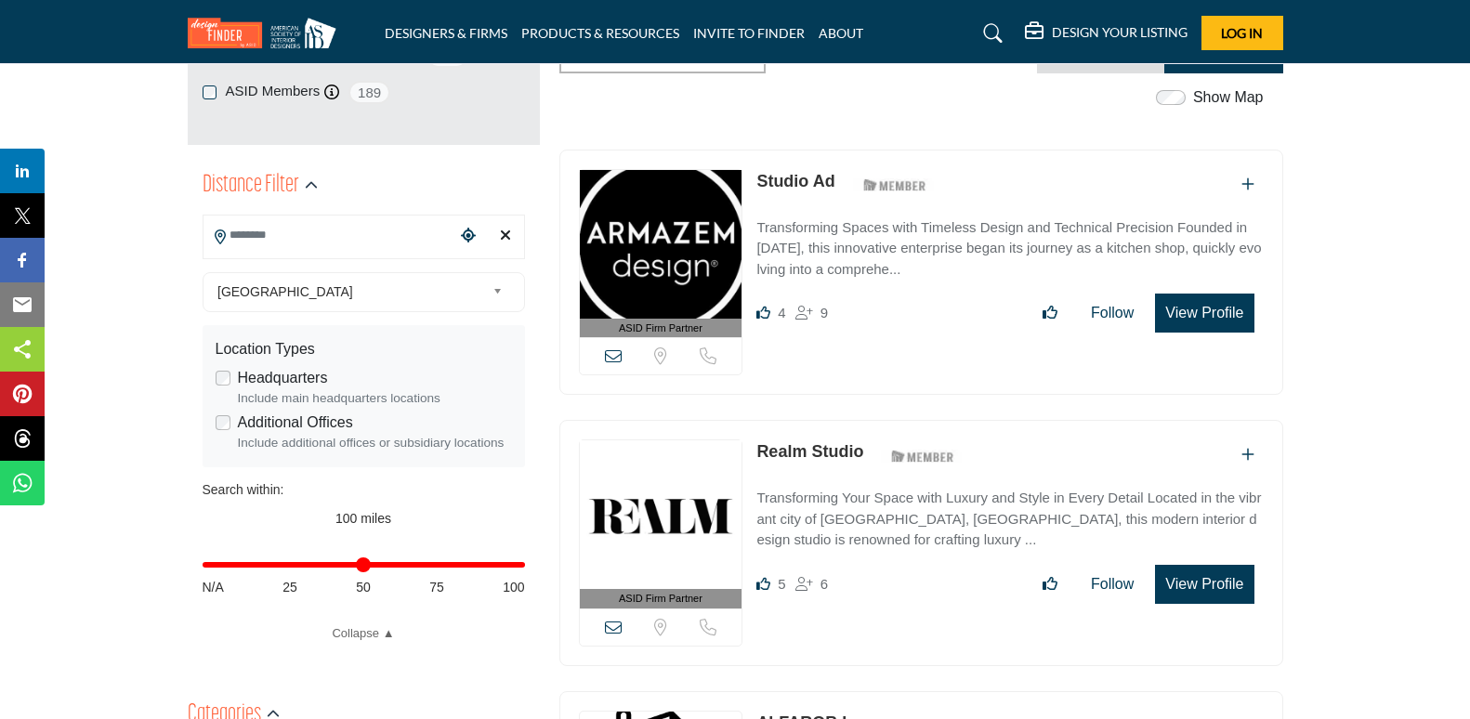
click at [1209, 580] on button "View Profile" at bounding box center [1204, 584] width 98 height 39
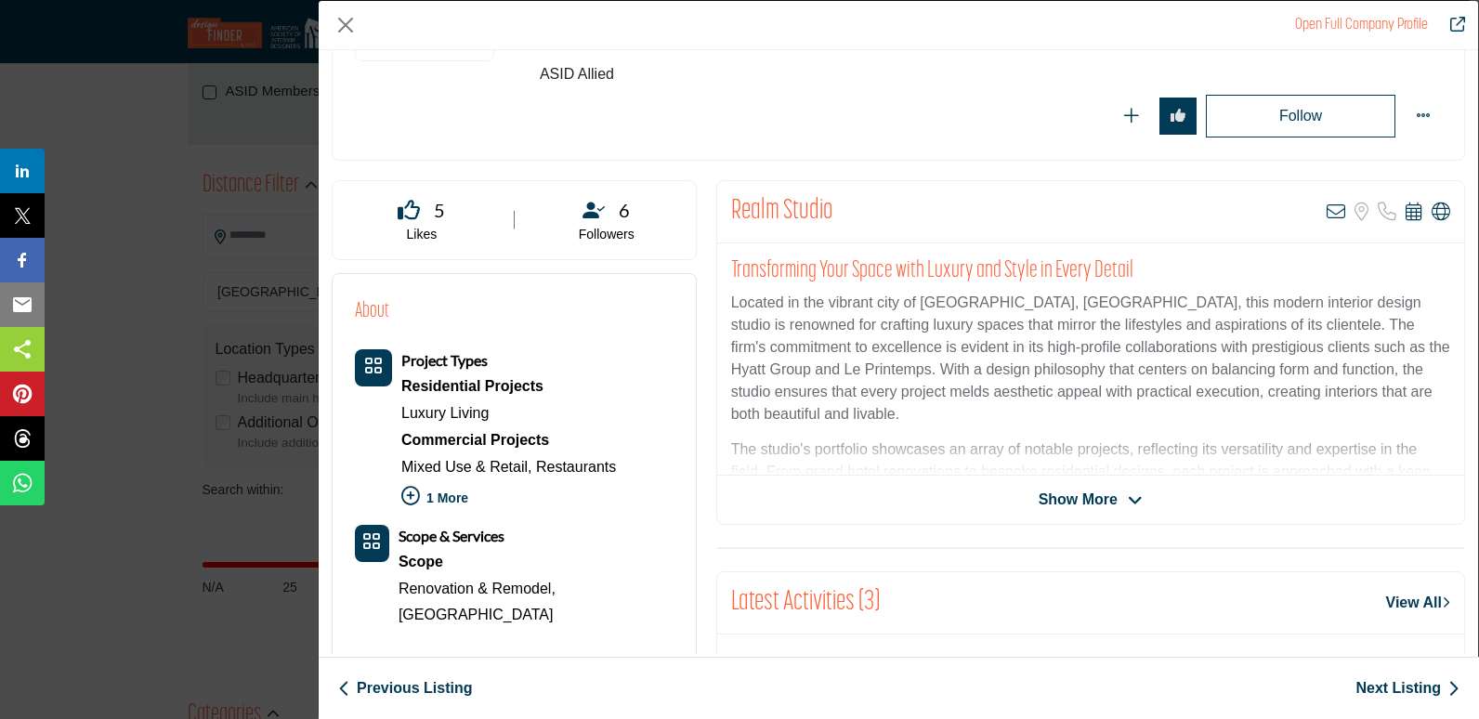
scroll to position [279, 0]
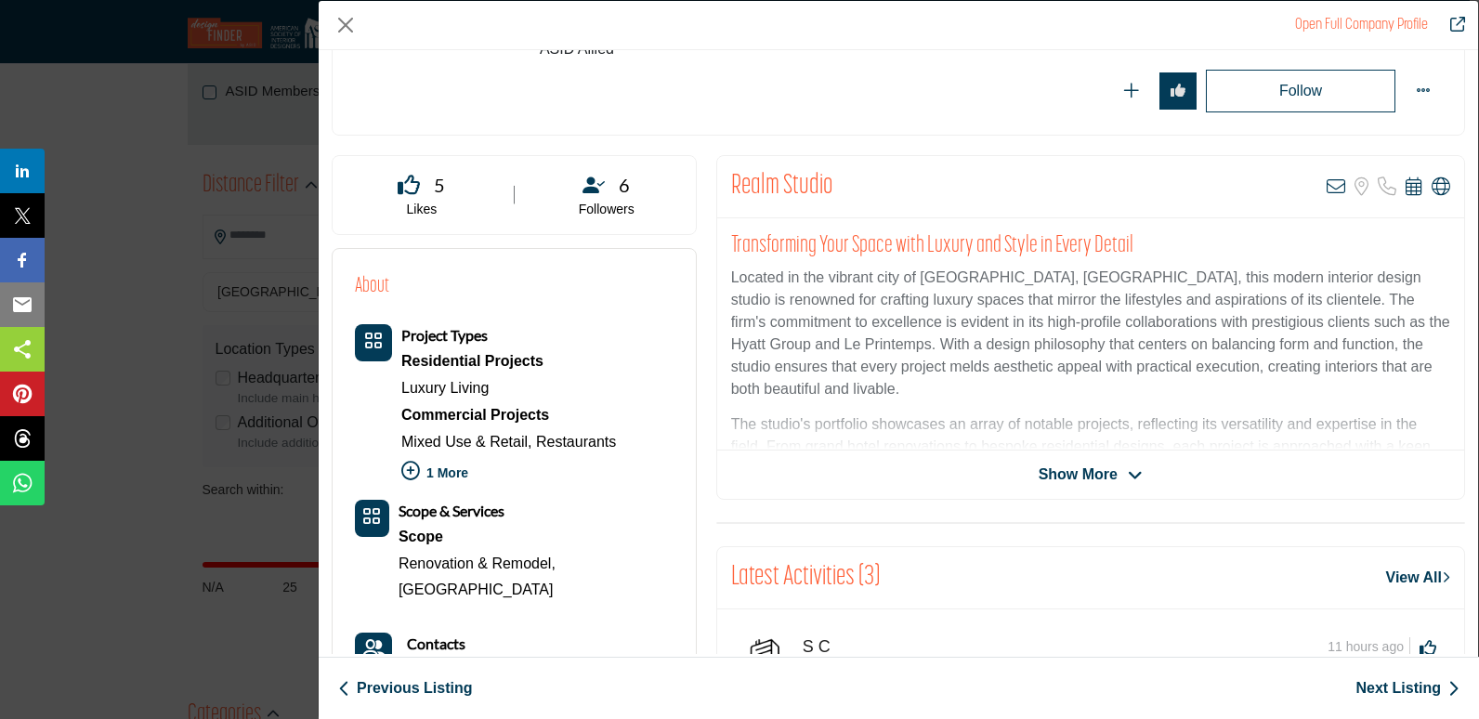
click at [1093, 477] on span "Show More" at bounding box center [1078, 475] width 79 height 22
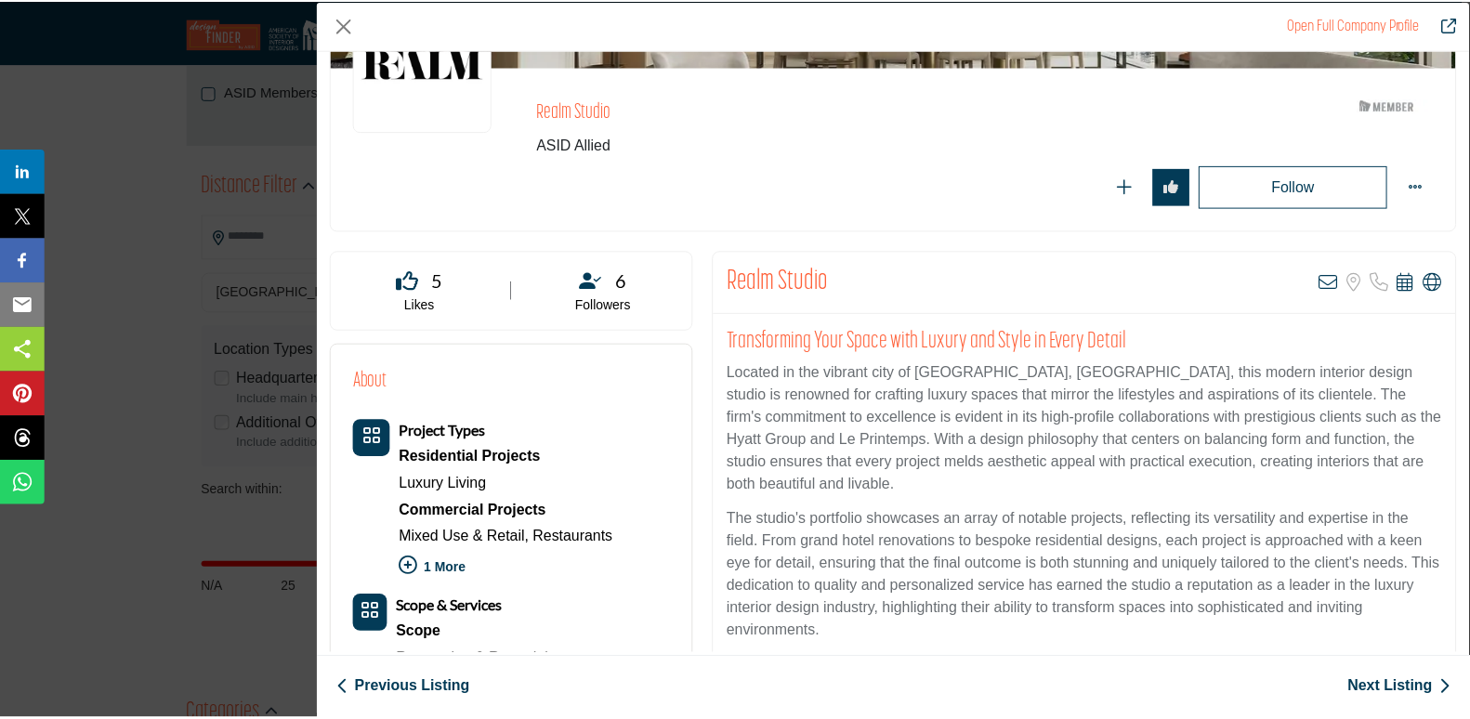
scroll to position [57, 0]
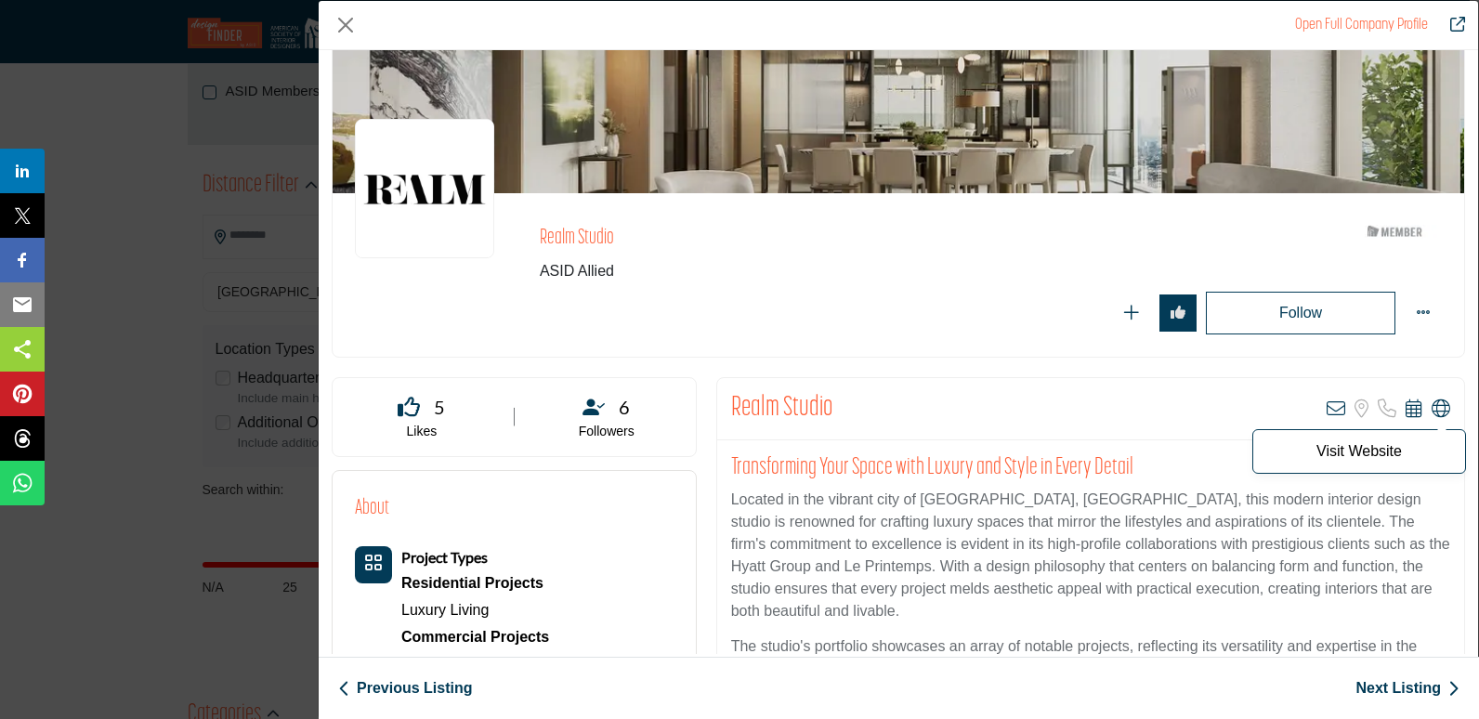
click at [1432, 413] on icon "Company Data Modal" at bounding box center [1441, 409] width 19 height 19
click at [352, 20] on button "Close" at bounding box center [346, 25] width 28 height 28
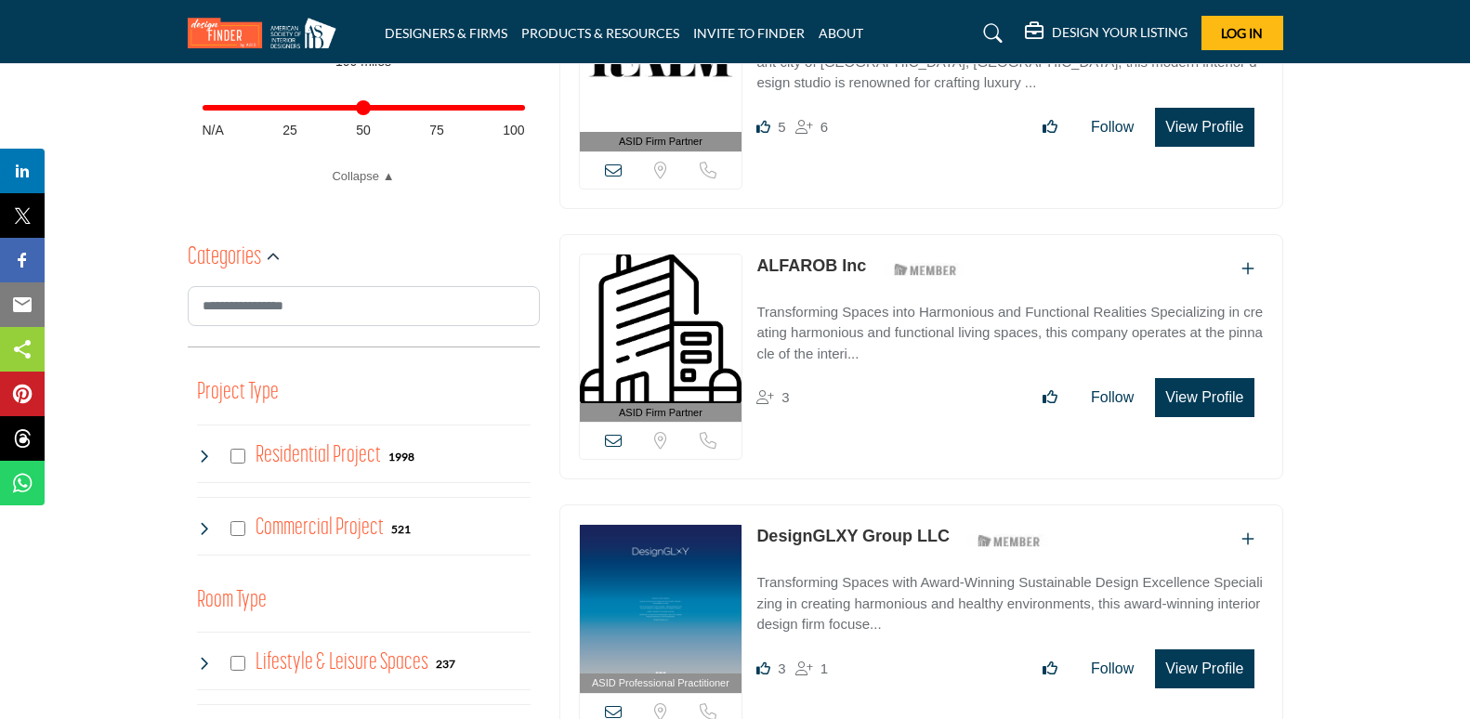
scroll to position [743, 0]
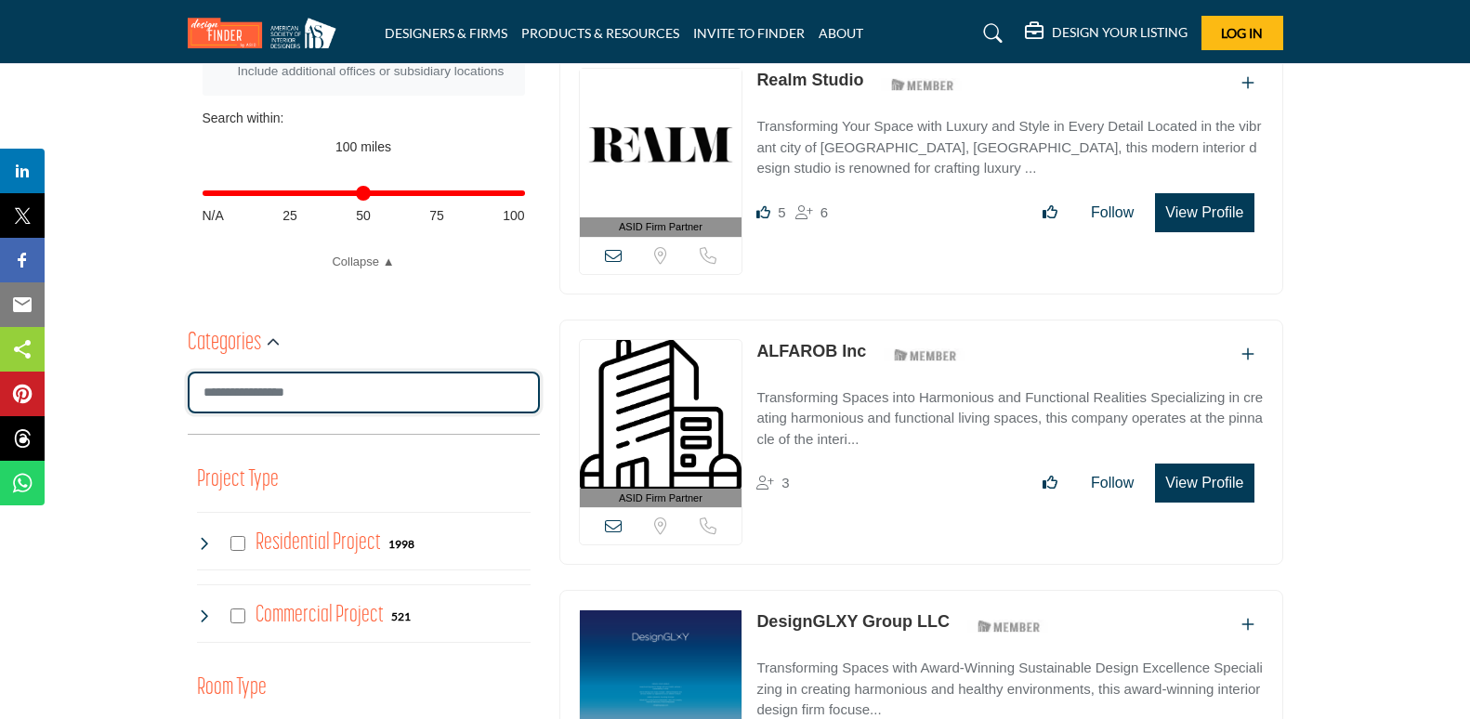
click at [313, 397] on input "Search Category" at bounding box center [364, 393] width 352 height 42
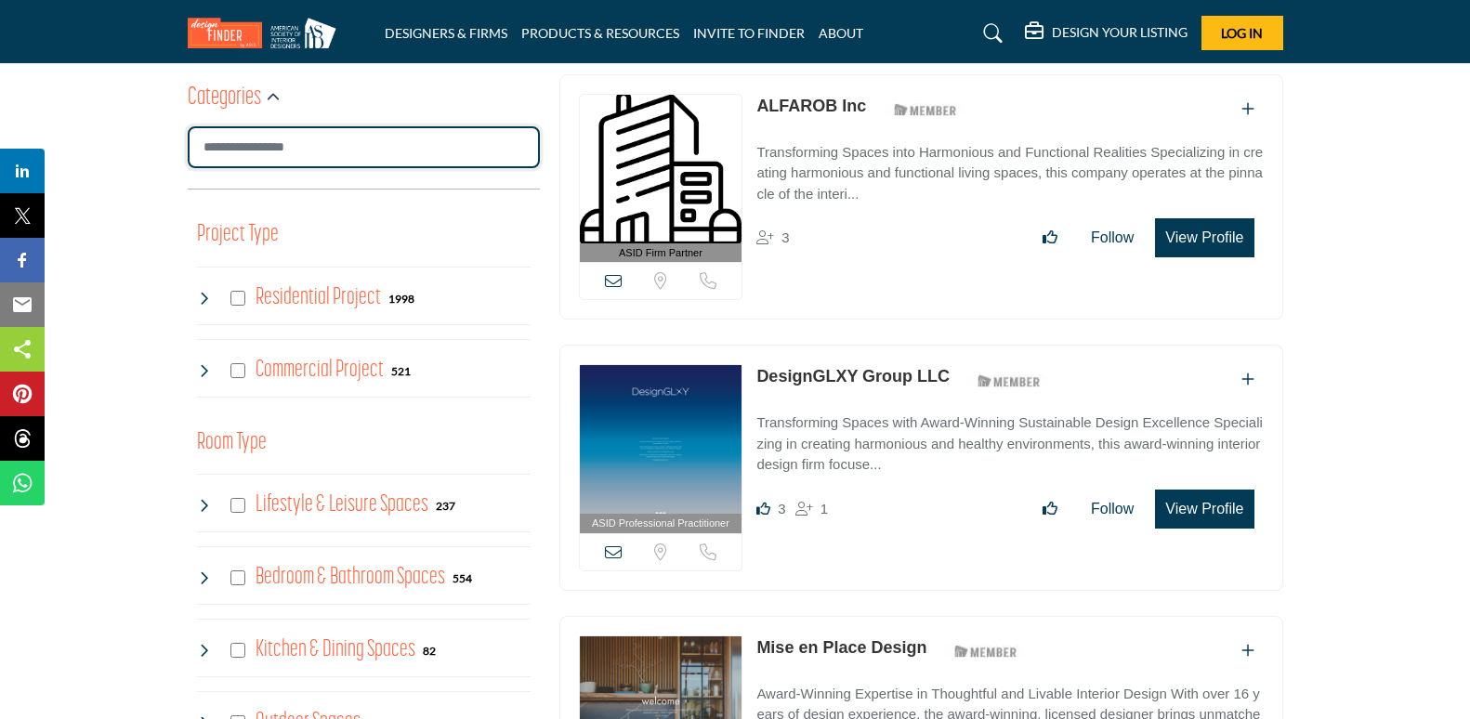
scroll to position [1022, 0]
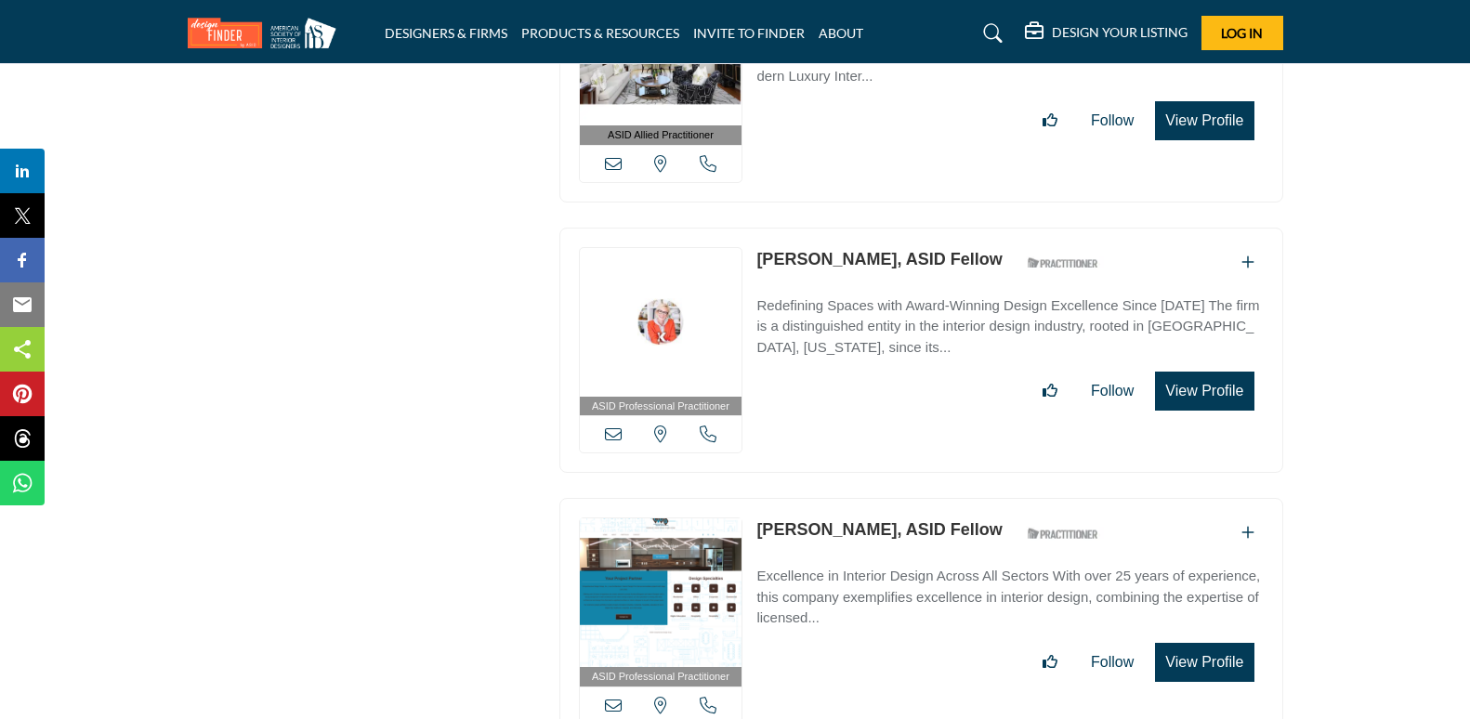
scroll to position [3047, 0]
